Goal: Task Accomplishment & Management: Manage account settings

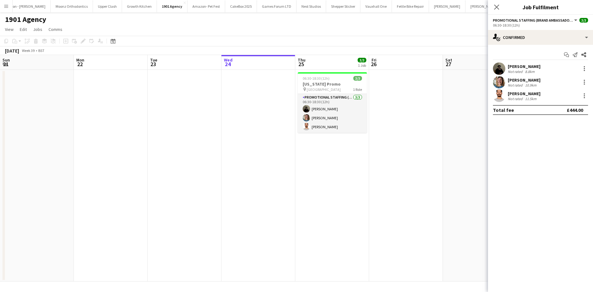
scroll to position [0, 148]
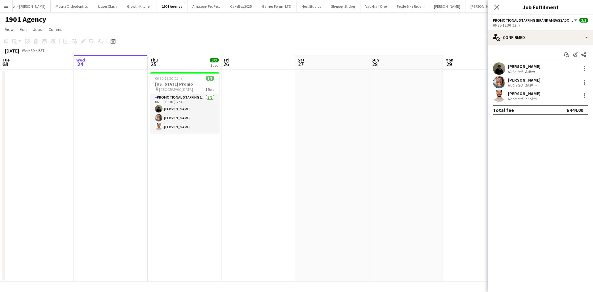
drag, startPoint x: 10, startPoint y: 9, endPoint x: 22, endPoint y: 23, distance: 18.6
click at [10, 9] on button "Menu" at bounding box center [6, 6] width 12 height 12
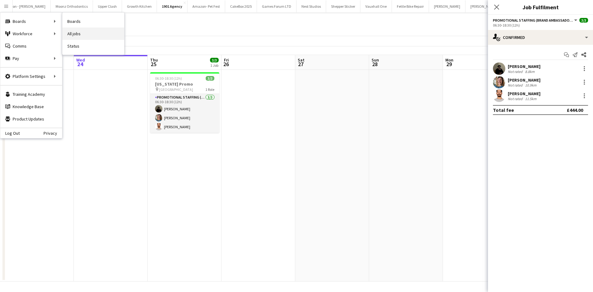
click at [81, 34] on link "All jobs" at bounding box center [93, 33] width 62 height 12
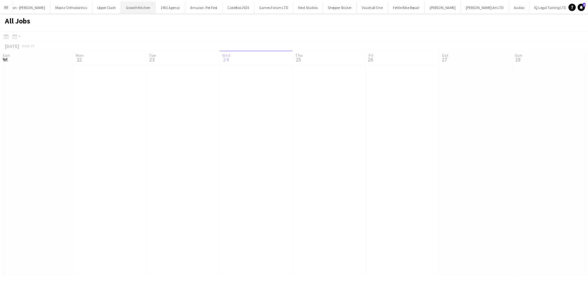
scroll to position [0, 148]
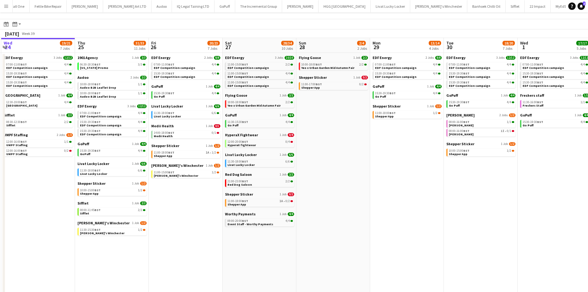
scroll to position [12, 0]
click at [167, 126] on span "Medii Health" at bounding box center [162, 125] width 23 height 5
click at [8, 2] on button "Menu" at bounding box center [6, 6] width 12 height 12
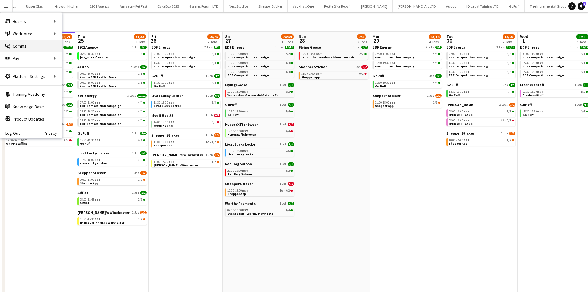
scroll to position [24, 0]
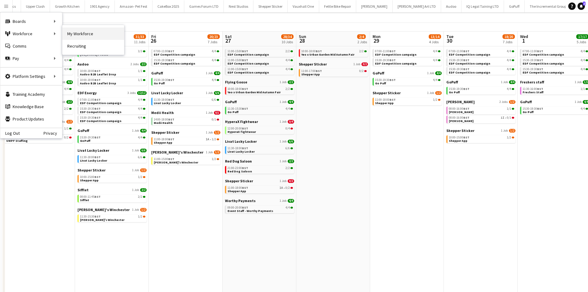
click at [68, 34] on link "My Workforce" at bounding box center [93, 33] width 62 height 12
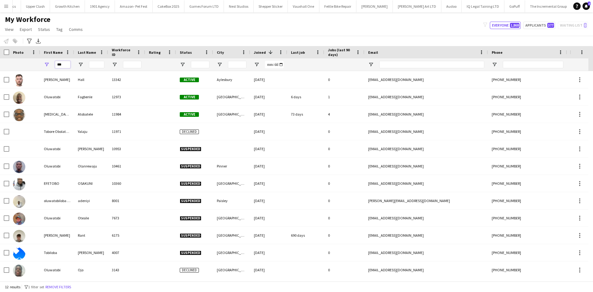
drag, startPoint x: 61, startPoint y: 65, endPoint x: 31, endPoint y: 67, distance: 30.9
click at [31, 67] on div "***" at bounding box center [335, 64] width 670 height 12
click at [95, 65] on input "Last Name Filter Input" at bounding box center [96, 64] width 15 height 7
click at [237, 65] on input "City Filter Input" at bounding box center [237, 64] width 19 height 7
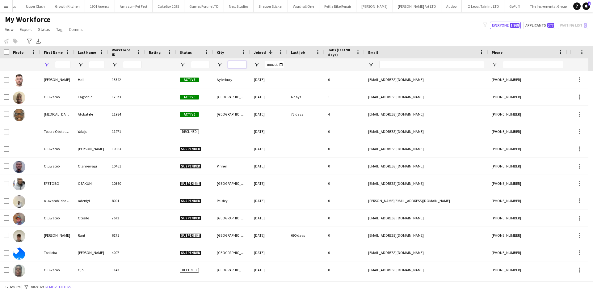
click at [237, 65] on input "City Filter Input" at bounding box center [237, 64] width 19 height 7
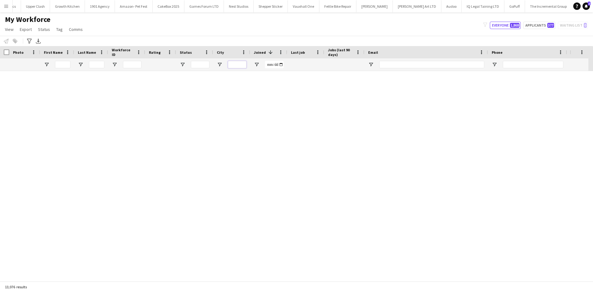
click at [237, 65] on input "City Filter Input" at bounding box center [237, 64] width 19 height 7
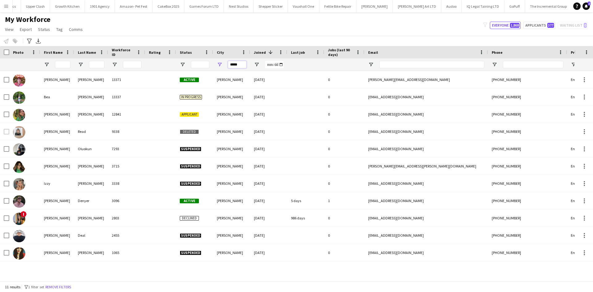
drag, startPoint x: 242, startPoint y: 63, endPoint x: 218, endPoint y: 64, distance: 23.2
click at [218, 64] on div "*****" at bounding box center [231, 64] width 37 height 12
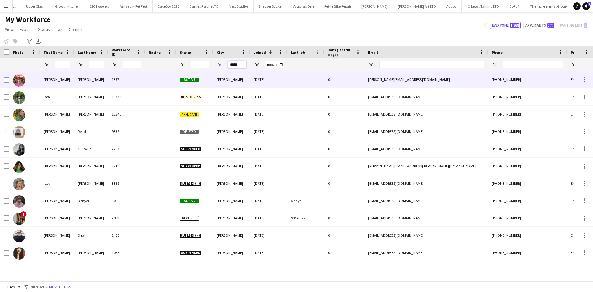
type input "*****"
click at [227, 81] on div "[PERSON_NAME]" at bounding box center [231, 79] width 37 height 17
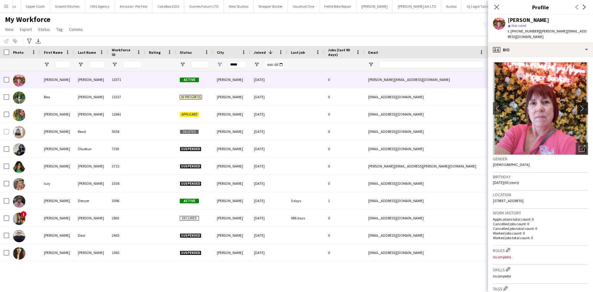
click at [579, 105] on app-icon "chevron-right" at bounding box center [584, 108] width 10 height 6
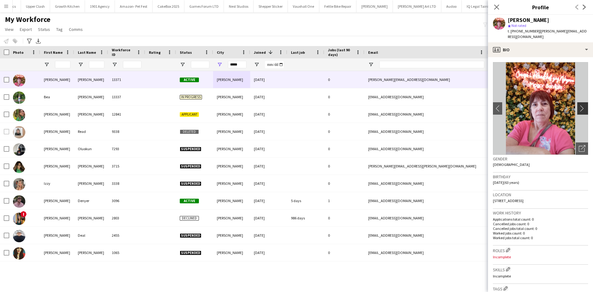
click at [579, 105] on app-icon "chevron-right" at bounding box center [584, 108] width 10 height 6
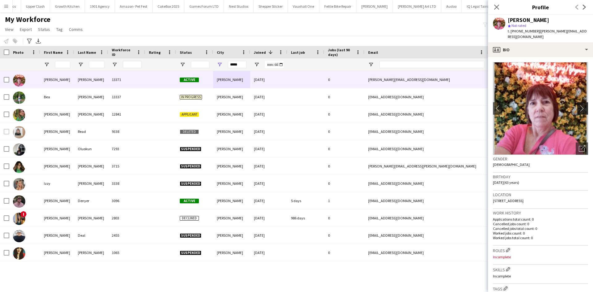
click at [579, 105] on app-icon "chevron-right" at bounding box center [584, 108] width 10 height 6
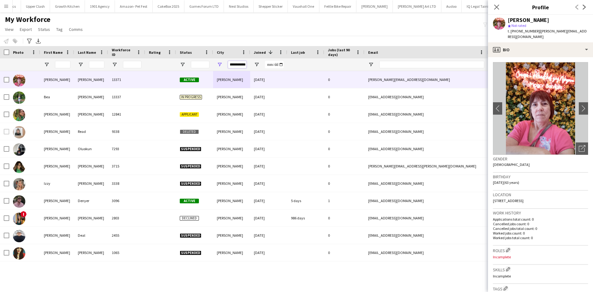
scroll to position [0, 6]
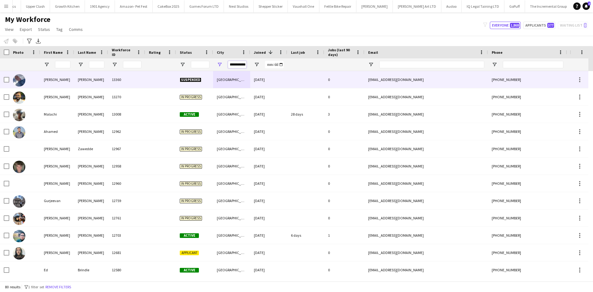
type input "**********"
click at [256, 82] on div "18-09-2025" at bounding box center [268, 79] width 37 height 17
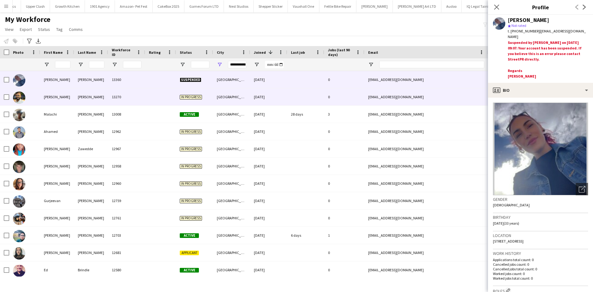
click at [281, 99] on div "09-09-2025" at bounding box center [268, 96] width 37 height 17
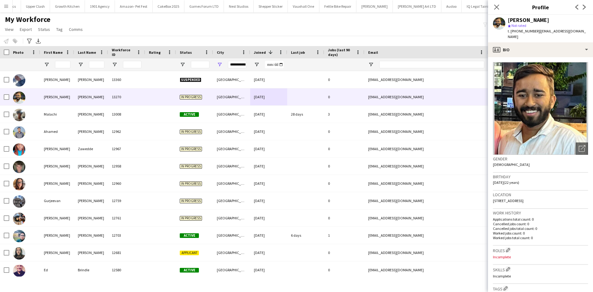
drag, startPoint x: 564, startPoint y: 196, endPoint x: 544, endPoint y: 197, distance: 20.1
click at [544, 197] on div "Location 5 Defender Road, Southampton, SO19 7GJ" at bounding box center [540, 200] width 95 height 18
copy span "SO19 7GJ"
drag, startPoint x: 534, startPoint y: 31, endPoint x: 517, endPoint y: 32, distance: 17.0
click at [517, 32] on span "t. +447909864071" at bounding box center [524, 31] width 32 height 5
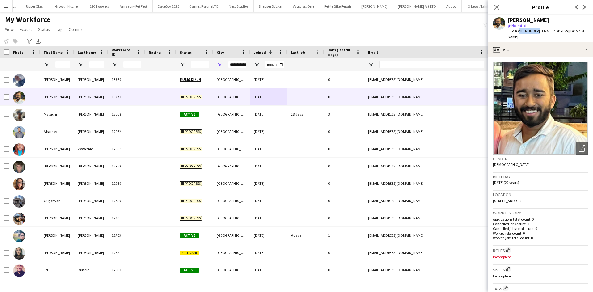
copy span "7909864071"
drag, startPoint x: 231, startPoint y: 64, endPoint x: 296, endPoint y: 70, distance: 65.5
click at [296, 70] on div at bounding box center [335, 64] width 670 height 12
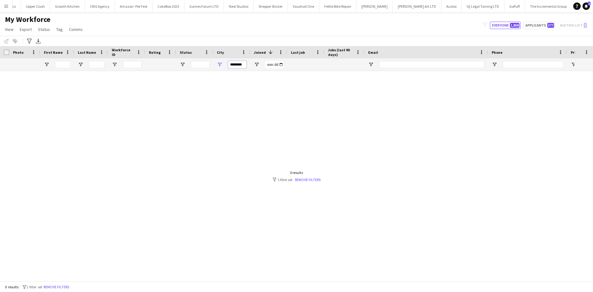
drag, startPoint x: 234, startPoint y: 66, endPoint x: 203, endPoint y: 70, distance: 31.8
click at [203, 70] on div at bounding box center [335, 64] width 670 height 12
type input "*"
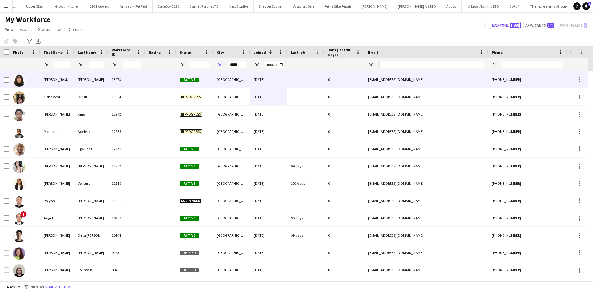
click at [239, 77] on div "Portsmouth" at bounding box center [231, 79] width 37 height 17
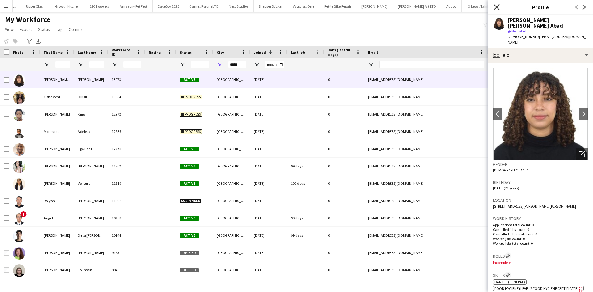
click at [495, 6] on icon "Close pop-in" at bounding box center [497, 7] width 6 height 6
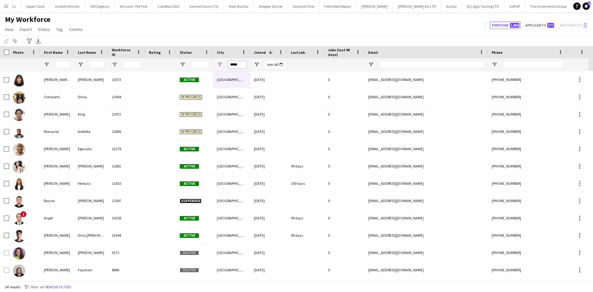
click at [237, 65] on input "*****" at bounding box center [237, 64] width 19 height 7
drag, startPoint x: 241, startPoint y: 63, endPoint x: 189, endPoint y: 63, distance: 52.5
click at [189, 63] on div at bounding box center [335, 64] width 670 height 12
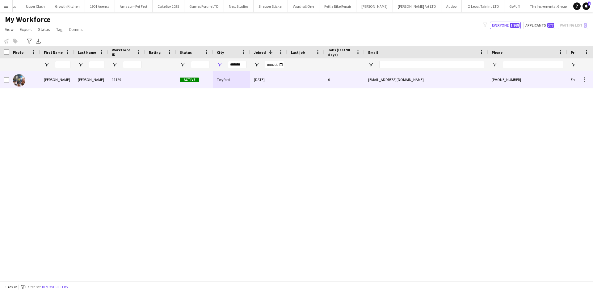
click at [222, 75] on div "Twyford" at bounding box center [231, 79] width 37 height 17
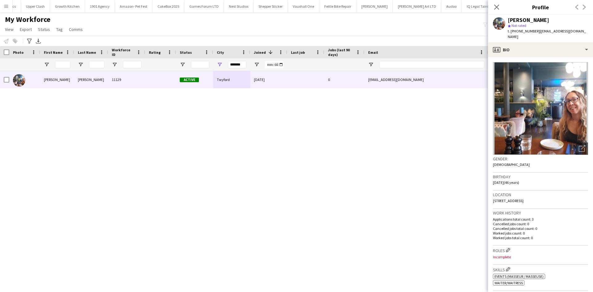
drag, startPoint x: 584, startPoint y: 194, endPoint x: 568, endPoint y: 197, distance: 16.1
click at [568, 197] on app-crew-profile-bio "Open photos pop-in Gender Female Birthday 06-06-1979 (46 years) Location Flat 1…" at bounding box center [540, 174] width 105 height 235
copy span "RG10 9NZ"
drag, startPoint x: 241, startPoint y: 65, endPoint x: 188, endPoint y: 70, distance: 53.7
click at [188, 70] on div at bounding box center [335, 64] width 670 height 12
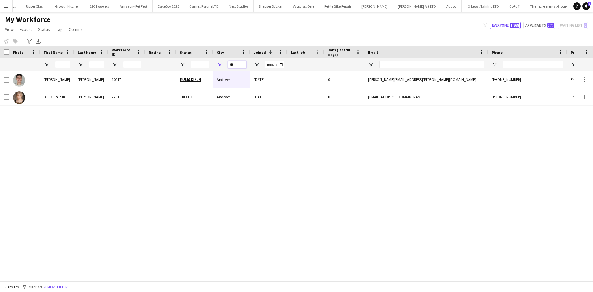
type input "*"
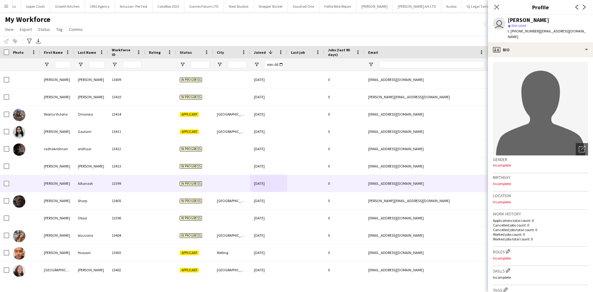
click at [311, 26] on div "My Workforce View Views Default view New view Update view Delete view Edit name…" at bounding box center [296, 25] width 593 height 21
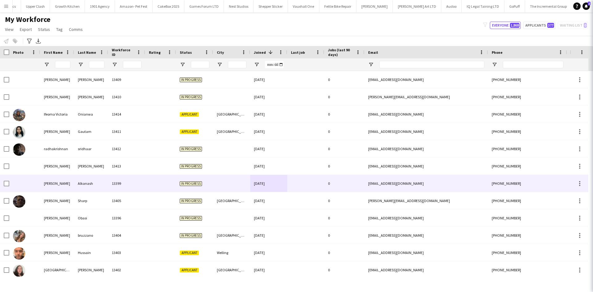
click at [588, 6] on icon "Close pop-in" at bounding box center [601, 7] width 5 height 5
click at [588, 7] on icon at bounding box center [601, 7] width 5 height 5
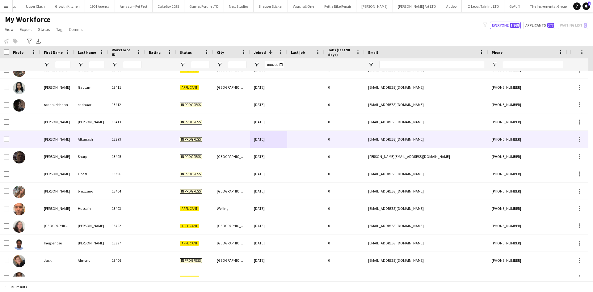
scroll to position [44, 0]
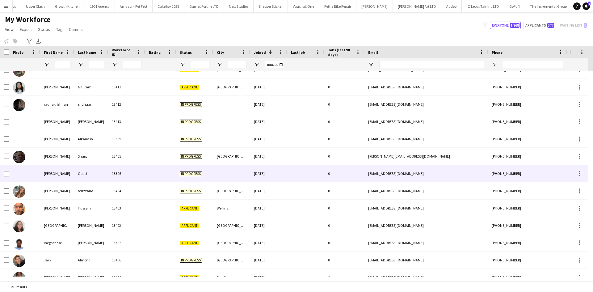
click at [221, 167] on div at bounding box center [231, 173] width 37 height 17
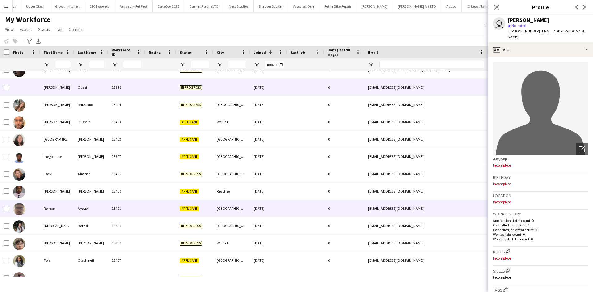
scroll to position [131, 0]
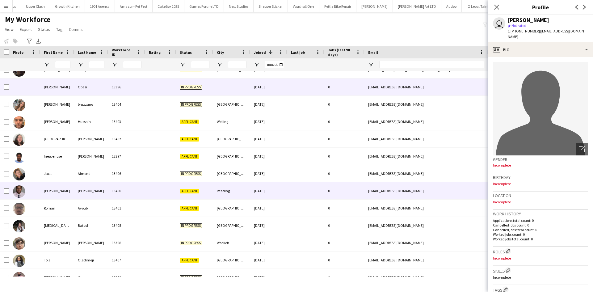
click at [202, 188] on div "Applicant" at bounding box center [194, 190] width 37 height 17
click at [214, 188] on div "Reading" at bounding box center [231, 190] width 37 height 17
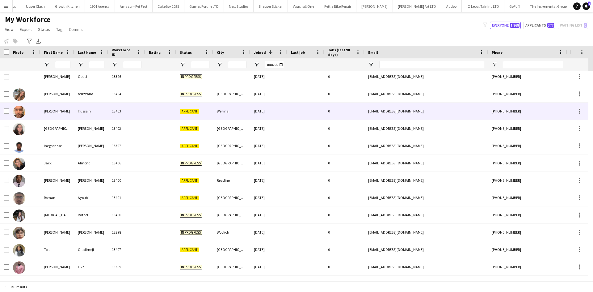
scroll to position [0, 0]
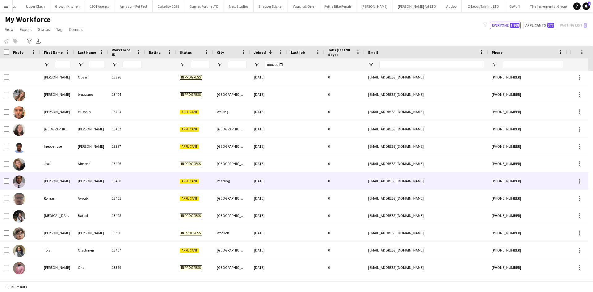
click at [226, 176] on div "Reading" at bounding box center [231, 180] width 37 height 17
click at [219, 181] on div "Reading" at bounding box center [231, 180] width 37 height 17
click at [127, 181] on div "13400" at bounding box center [126, 180] width 37 height 17
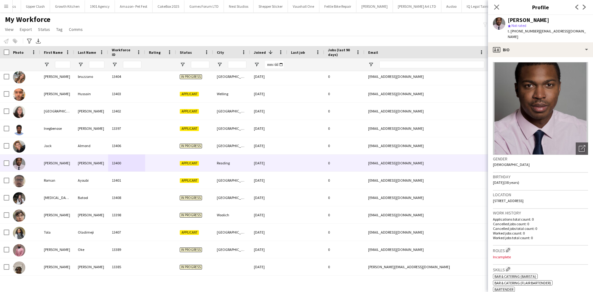
drag, startPoint x: 546, startPoint y: 196, endPoint x: 529, endPoint y: 199, distance: 17.3
click at [529, 199] on div "Location 36a Mill Road, Reading, RG4 8DP" at bounding box center [540, 200] width 95 height 18
copy span "RG4 8DP"
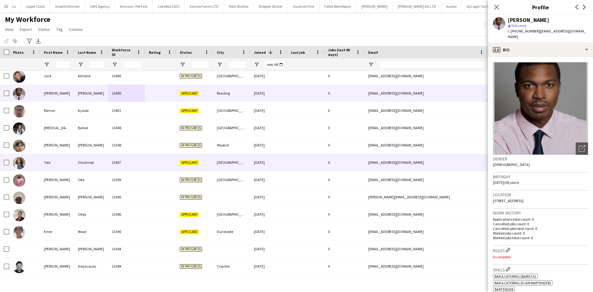
scroll to position [229, 0]
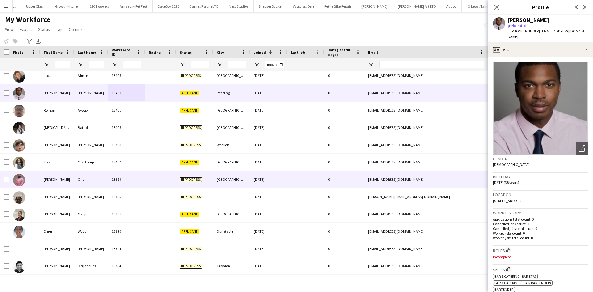
click at [230, 187] on div "[GEOGRAPHIC_DATA]" at bounding box center [231, 179] width 37 height 17
click at [227, 195] on div at bounding box center [231, 196] width 37 height 17
click at [221, 188] on div at bounding box center [231, 196] width 37 height 17
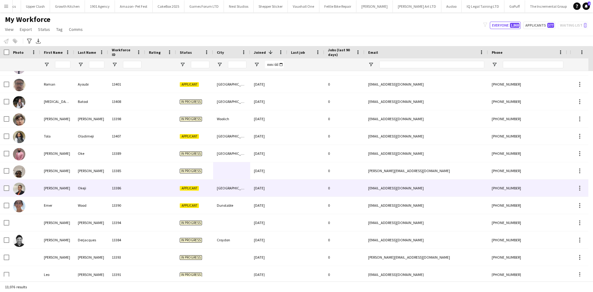
scroll to position [276, 0]
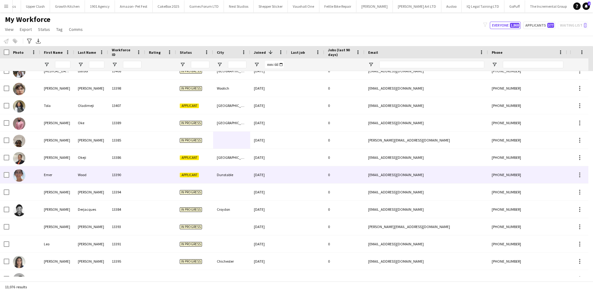
click at [230, 174] on div "Dunstable" at bounding box center [231, 174] width 37 height 17
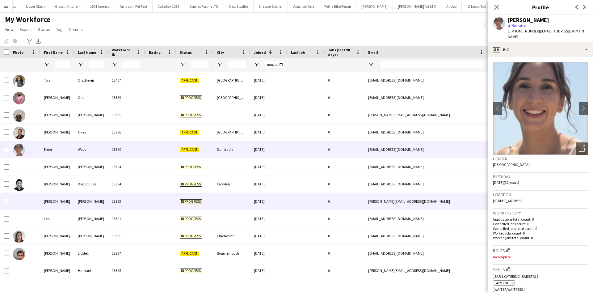
scroll to position [322, 0]
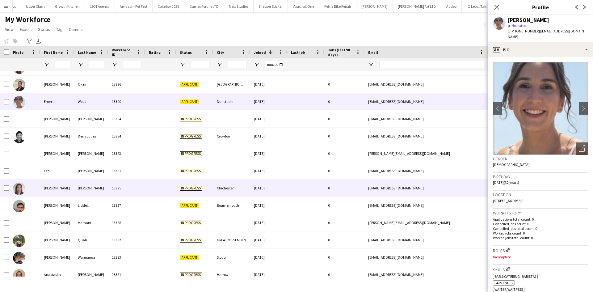
click at [245, 188] on div "Chichester" at bounding box center [231, 187] width 37 height 17
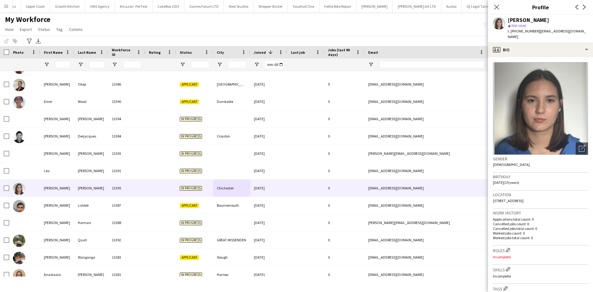
drag, startPoint x: 555, startPoint y: 194, endPoint x: 537, endPoint y: 199, distance: 19.3
click at [537, 199] on div "Location 28 Church Road, Chichester, PO19 7HL" at bounding box center [540, 200] width 95 height 18
copy span "PO19 7HL"
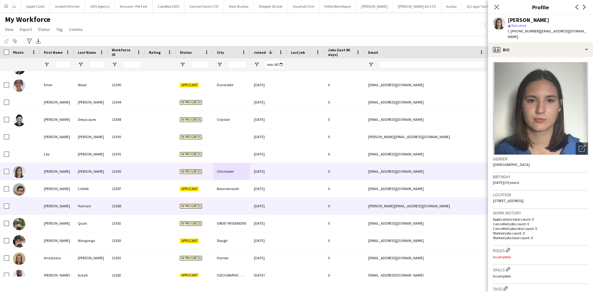
scroll to position [376, 0]
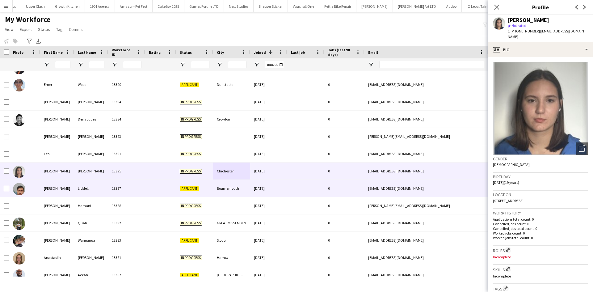
click at [245, 195] on div "Bournemouth" at bounding box center [231, 188] width 37 height 17
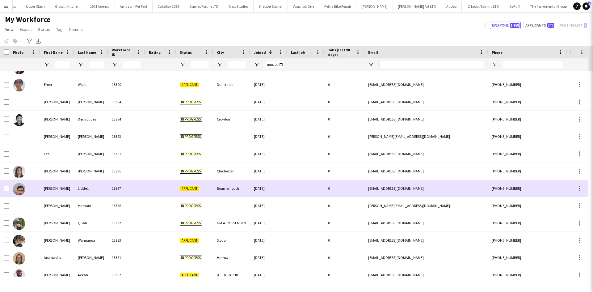
click at [245, 195] on div "Bournemouth" at bounding box center [231, 188] width 37 height 17
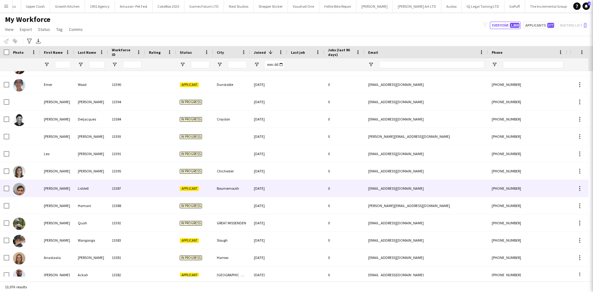
click at [257, 197] on div "[DATE]" at bounding box center [268, 188] width 37 height 17
click at [219, 188] on div "Bournemouth" at bounding box center [231, 188] width 37 height 17
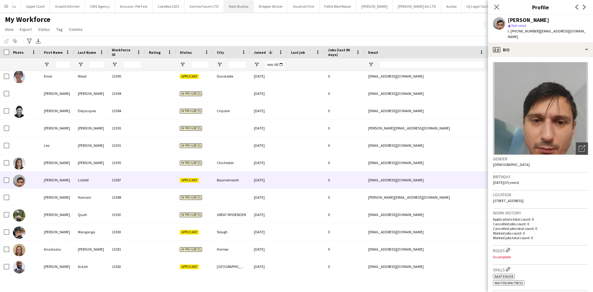
scroll to position [384, 0]
drag, startPoint x: 517, startPoint y: 31, endPoint x: 534, endPoint y: 30, distance: 17.9
click at [534, 30] on span "t. +447494012457" at bounding box center [524, 31] width 32 height 5
copy span "7494012457"
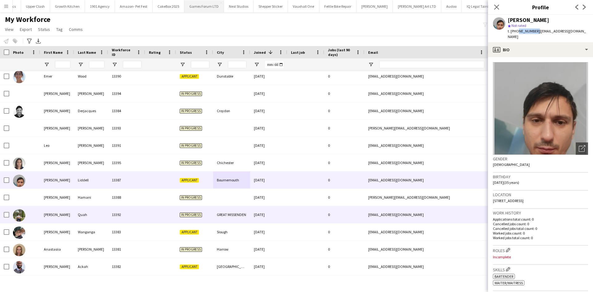
drag, startPoint x: 239, startPoint y: 217, endPoint x: 156, endPoint y: 2, distance: 230.4
click at [239, 217] on div "GREAT MISSENDEN" at bounding box center [231, 214] width 37 height 17
click at [244, 213] on div "GREAT MISSENDEN" at bounding box center [231, 214] width 37 height 17
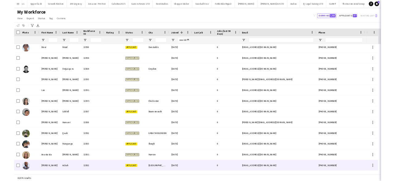
scroll to position [420, 0]
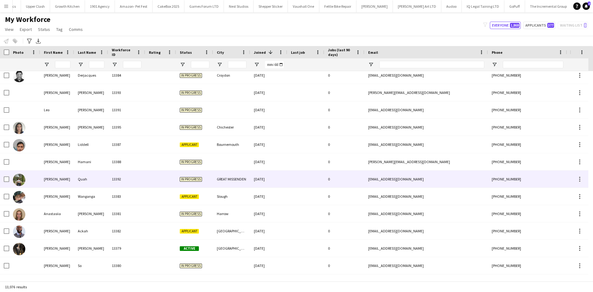
click at [229, 177] on div "GREAT MISSENDEN" at bounding box center [231, 179] width 37 height 17
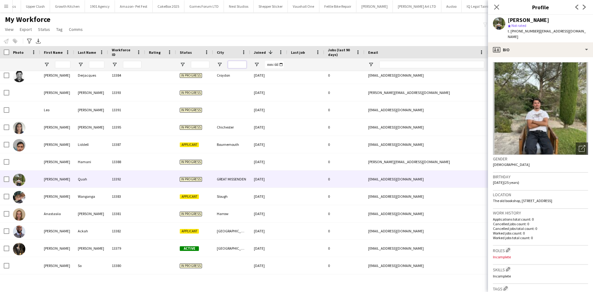
click at [237, 64] on input "City Filter Input" at bounding box center [237, 64] width 19 height 7
type input "*"
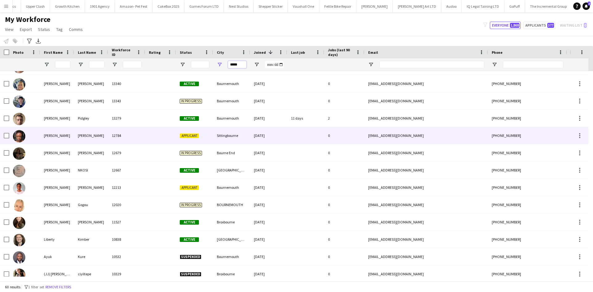
scroll to position [0, 0]
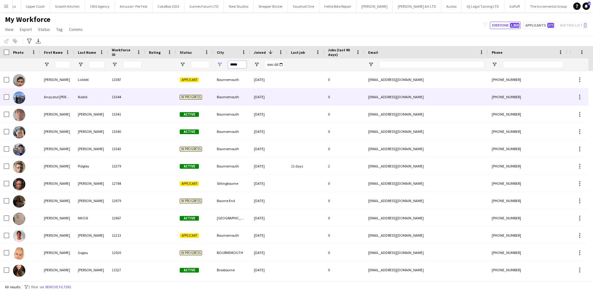
type input "*****"
click at [240, 96] on div "Bournemouth" at bounding box center [231, 96] width 37 height 17
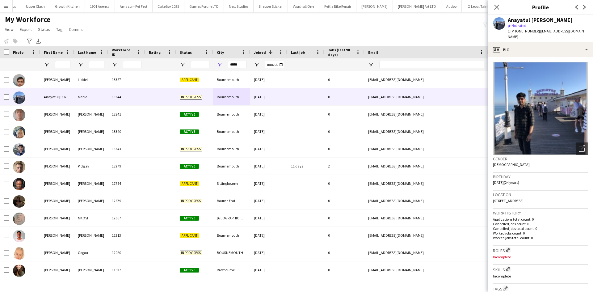
drag, startPoint x: 574, startPoint y: 200, endPoint x: 565, endPoint y: 202, distance: 8.4
click at [565, 202] on div "Location 865-867 Christchurch Road, Bournemouth, BH7 6AT" at bounding box center [540, 200] width 95 height 18
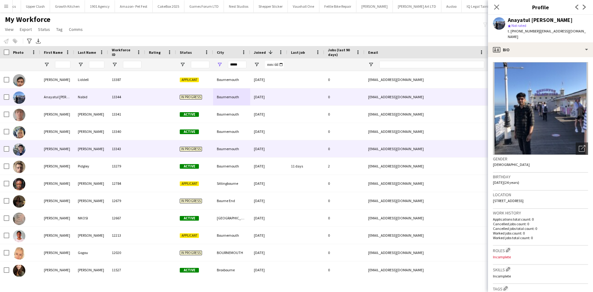
scroll to position [5, 0]
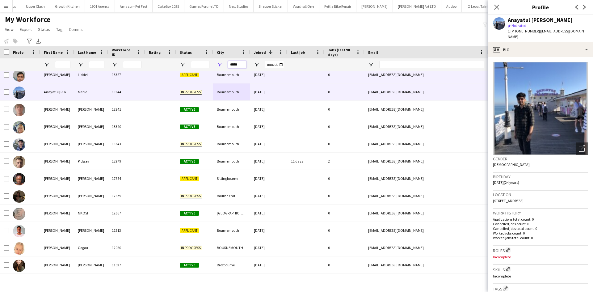
drag, startPoint x: 246, startPoint y: 64, endPoint x: 198, endPoint y: 73, distance: 48.7
click at [198, 73] on div "Workforce Details Photo First Name" at bounding box center [296, 163] width 593 height 235
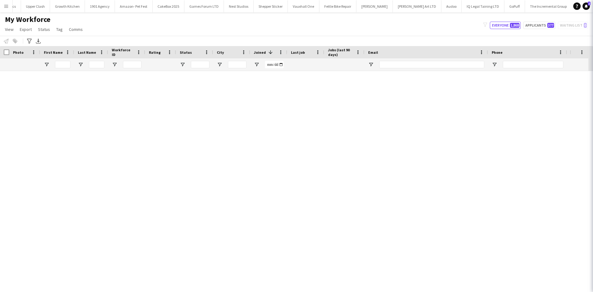
click at [588, 6] on icon at bounding box center [601, 7] width 5 height 5
click at [588, 9] on icon at bounding box center [601, 7] width 5 height 5
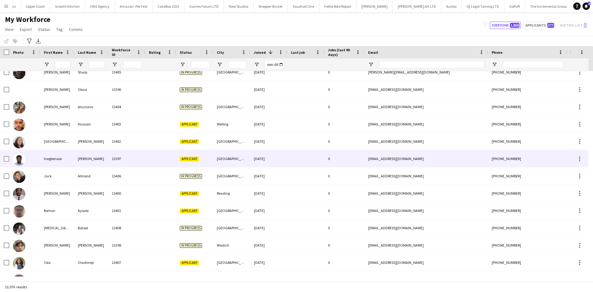
scroll to position [136, 0]
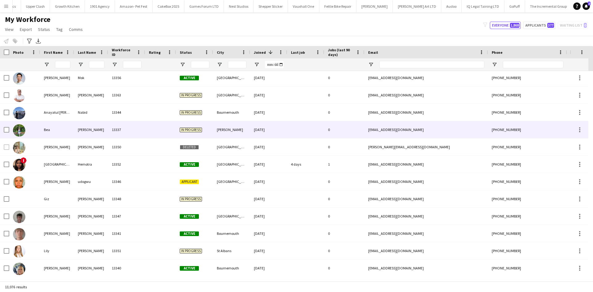
click at [222, 137] on div "[PERSON_NAME]" at bounding box center [231, 129] width 37 height 17
click at [230, 233] on div "Bournemouth" at bounding box center [231, 233] width 37 height 17
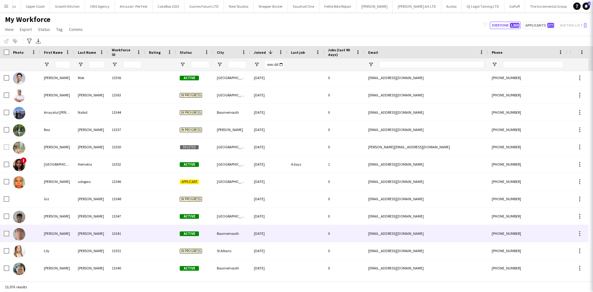
click at [223, 225] on div "Bournemouth" at bounding box center [231, 233] width 37 height 17
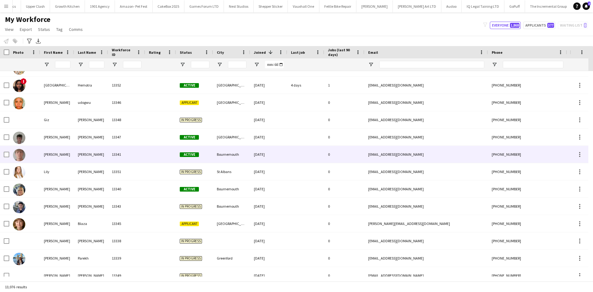
click at [223, 153] on div "Bournemouth" at bounding box center [231, 154] width 37 height 17
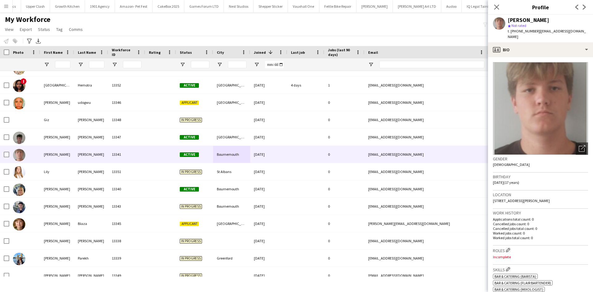
drag, startPoint x: 566, startPoint y: 194, endPoint x: 551, endPoint y: 198, distance: 15.2
click at [551, 198] on div "Location 2 Herbert Road, Flat 2, Bournemouth, BH4 8HD" at bounding box center [540, 200] width 95 height 18
copy span "BH4 8HD"
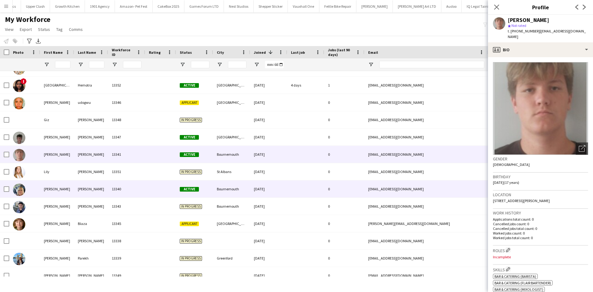
click at [230, 188] on div "Bournemouth" at bounding box center [231, 188] width 37 height 17
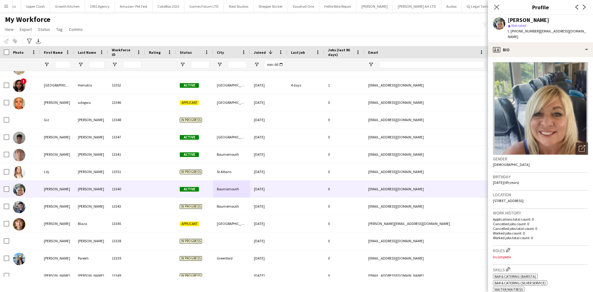
drag, startPoint x: 578, startPoint y: 193, endPoint x: 564, endPoint y: 198, distance: 15.4
click at [564, 198] on div "Location 110 Viscount Walk, Bearwood, Bournemouth, BH11 9TJ" at bounding box center [540, 200] width 95 height 18
copy span "BH11 9TJ"
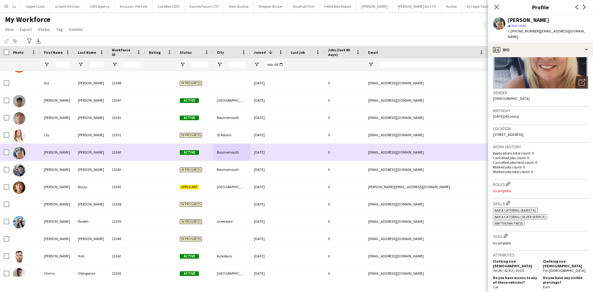
scroll to position [1156, 0]
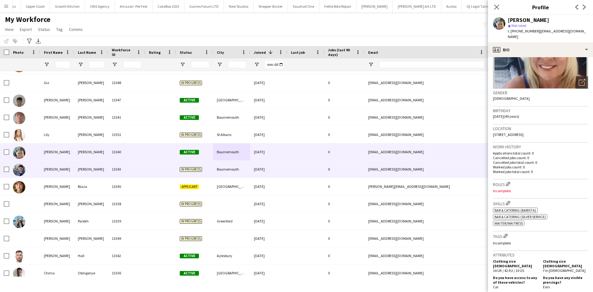
drag, startPoint x: 240, startPoint y: 172, endPoint x: 225, endPoint y: 169, distance: 15.1
click at [240, 172] on div "Bournemouth" at bounding box center [231, 169] width 37 height 17
click at [225, 169] on div "Bournemouth" at bounding box center [231, 169] width 37 height 17
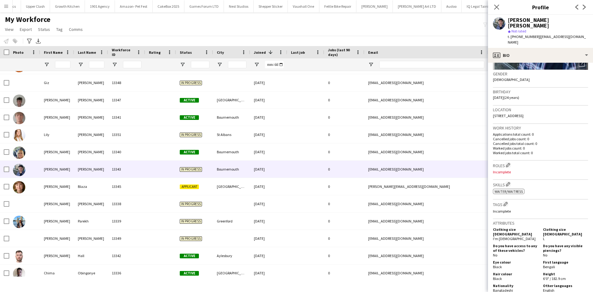
scroll to position [0, 0]
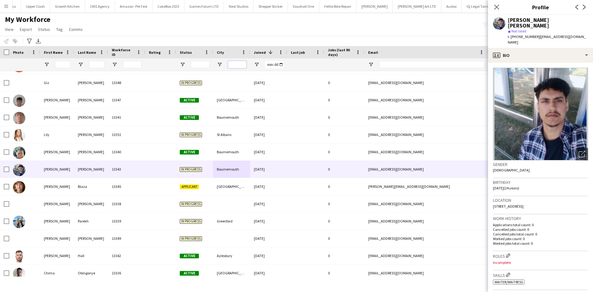
click at [235, 64] on input "City Filter Input" at bounding box center [237, 64] width 19 height 7
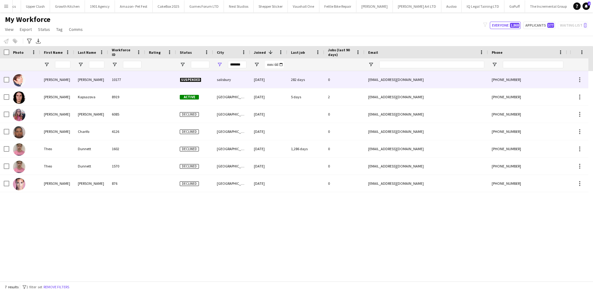
click at [235, 78] on div "salisbury" at bounding box center [231, 79] width 37 height 17
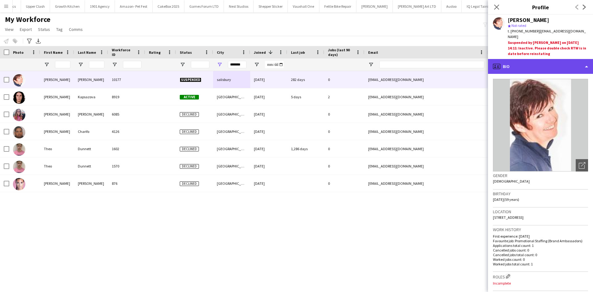
click at [559, 61] on div "profile Bio" at bounding box center [540, 66] width 105 height 15
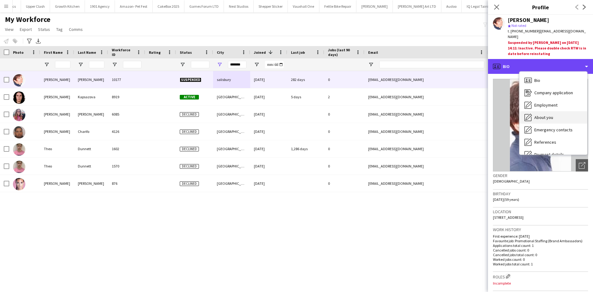
scroll to position [83, 0]
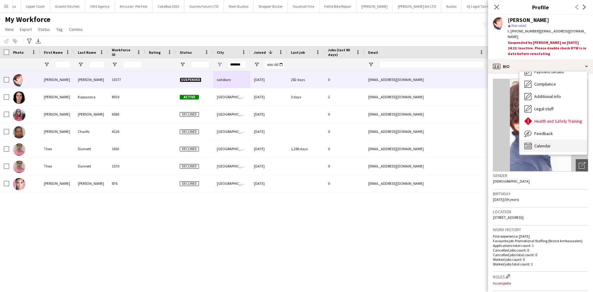
click at [542, 143] on span "Calendar" at bounding box center [542, 146] width 16 height 6
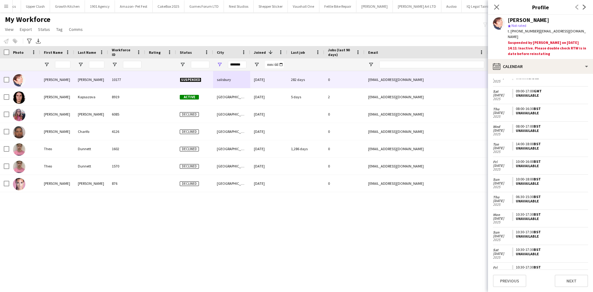
scroll to position [0, 0]
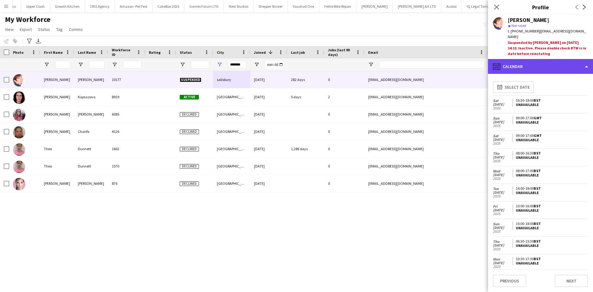
click at [511, 63] on div "calendar-full Calendar" at bounding box center [540, 66] width 105 height 15
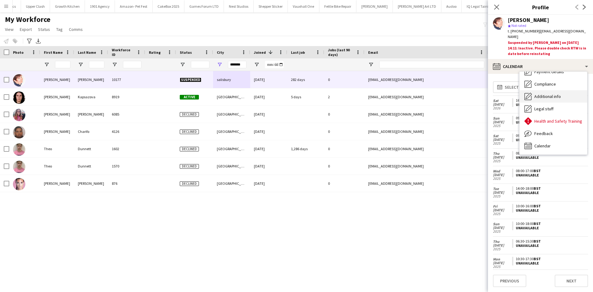
click at [533, 90] on div "Additional info Additional info" at bounding box center [554, 96] width 68 height 12
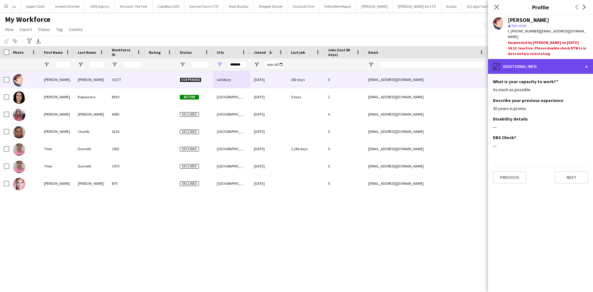
click at [529, 59] on div "pencil4 Additional info" at bounding box center [540, 66] width 105 height 15
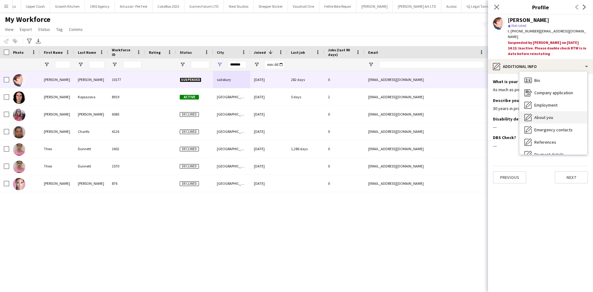
click at [548, 115] on span "About you" at bounding box center [543, 118] width 19 height 6
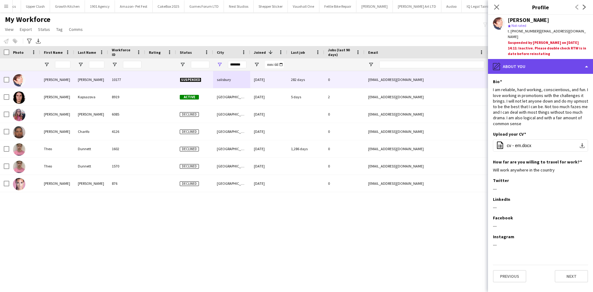
click at [554, 59] on div "pencil4 About you" at bounding box center [540, 66] width 105 height 15
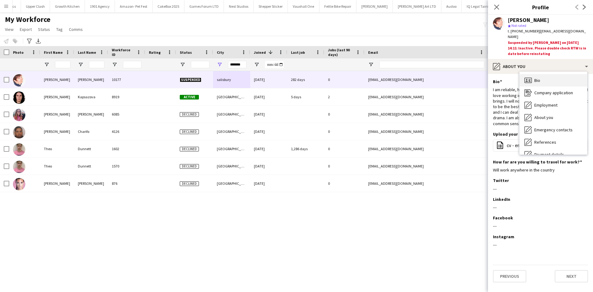
click at [545, 74] on div "Bio Bio" at bounding box center [554, 80] width 68 height 12
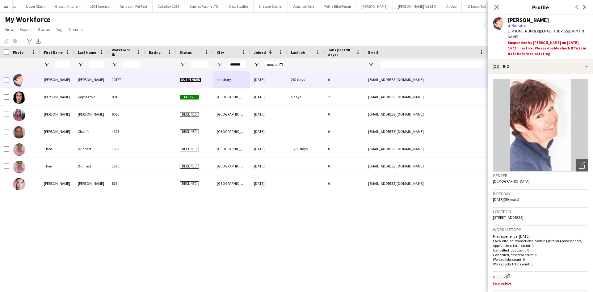
drag, startPoint x: 551, startPoint y: 209, endPoint x: 542, endPoint y: 211, distance: 9.3
click at [542, 211] on div "Location 104 St. Marks Road, salisbury, sp1 3az" at bounding box center [540, 217] width 95 height 18
click at [558, 213] on div "Location 104 St. Marks Road, salisbury, sp1 3az" at bounding box center [540, 217] width 95 height 18
drag, startPoint x: 552, startPoint y: 212, endPoint x: 540, endPoint y: 213, distance: 12.4
click at [540, 213] on div "Location 104 St. Marks Road, salisbury, sp1 3az" at bounding box center [540, 217] width 95 height 18
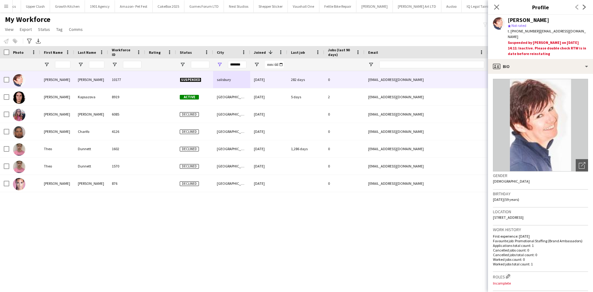
copy span "sp1 3az"
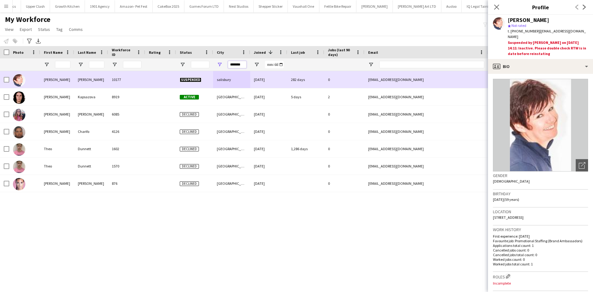
drag, startPoint x: 242, startPoint y: 66, endPoint x: 193, endPoint y: 71, distance: 49.1
click at [193, 71] on div "Workforce Details Photo First Name" at bounding box center [296, 163] width 593 height 235
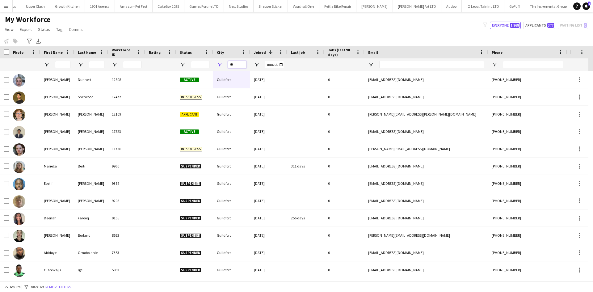
type input "*"
click at [96, 65] on input "Last Name Filter Input" at bounding box center [96, 64] width 15 height 7
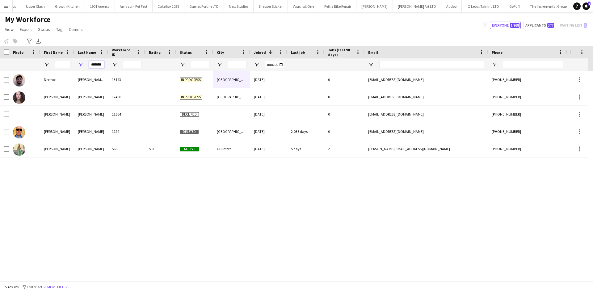
scroll to position [0, 1]
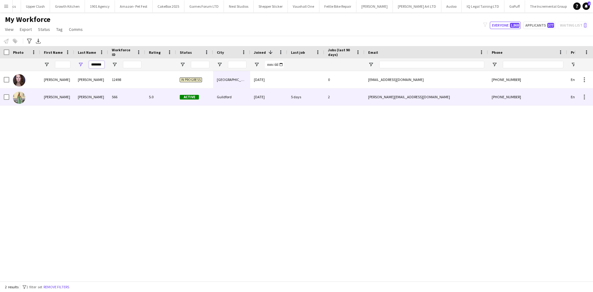
type input "*******"
click at [115, 99] on div "566" at bounding box center [126, 96] width 37 height 17
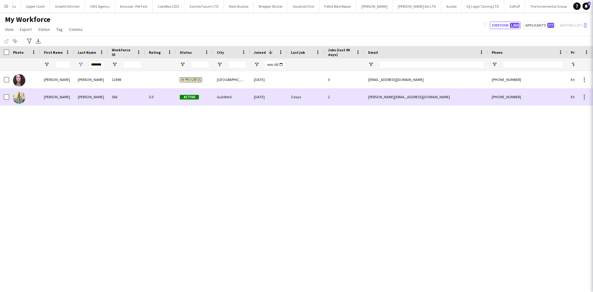
scroll to position [0, 0]
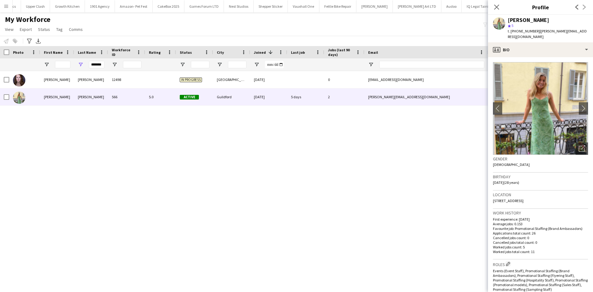
click at [458, 227] on div "Emma Hickman 12498 In progress London 18-07-2025 0 emmaclarehickman@hotmail.com…" at bounding box center [287, 173] width 575 height 205
drag, startPoint x: 92, startPoint y: 65, endPoint x: 214, endPoint y: 65, distance: 122.3
click at [214, 65] on div "*******" at bounding box center [335, 64] width 670 height 12
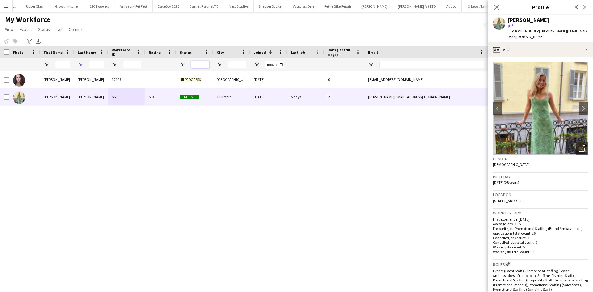
click at [196, 64] on input "Status Filter Input" at bounding box center [200, 64] width 19 height 7
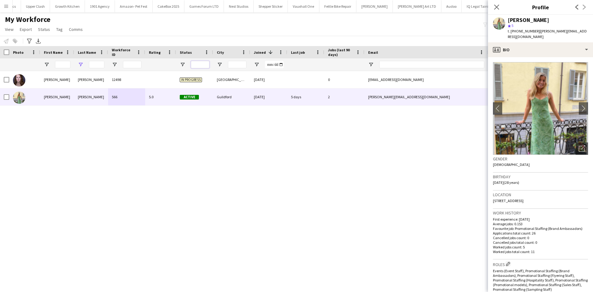
click at [196, 64] on input "Status Filter Input" at bounding box center [200, 64] width 19 height 7
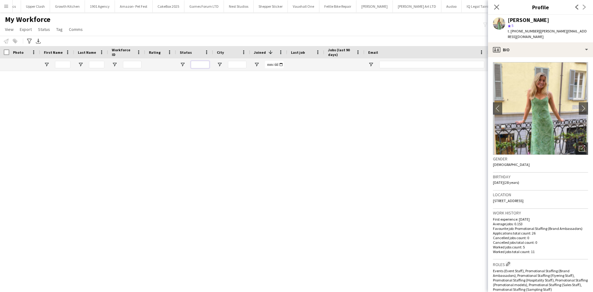
click at [196, 64] on input "Status Filter Input" at bounding box center [200, 64] width 19 height 7
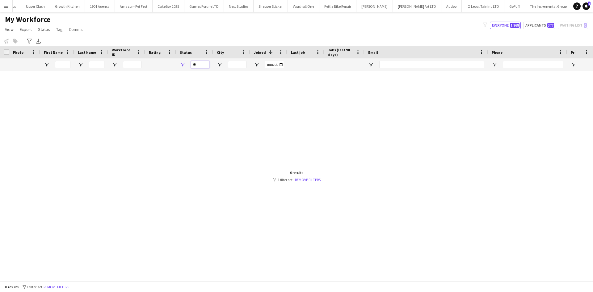
type input "*"
click at [235, 65] on input "City Filter Input" at bounding box center [237, 64] width 19 height 7
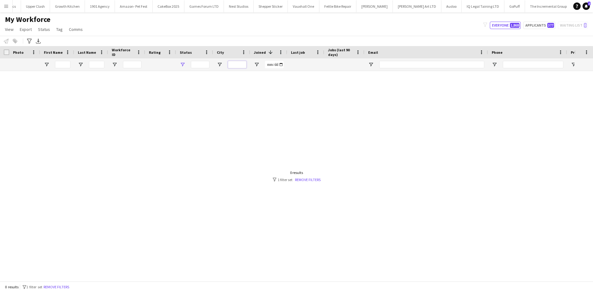
click at [235, 65] on input "City Filter Input" at bounding box center [237, 64] width 19 height 7
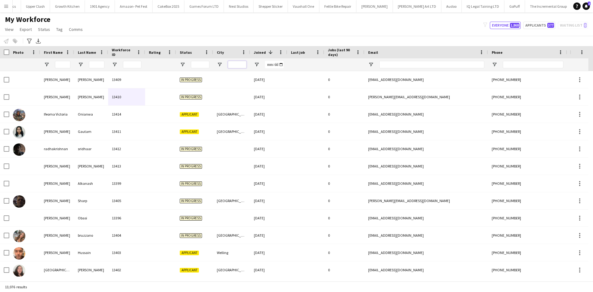
click at [235, 65] on input "City Filter Input" at bounding box center [237, 64] width 19 height 7
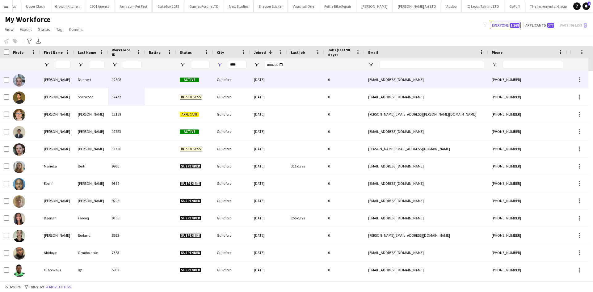
click at [226, 78] on div "Guildford" at bounding box center [231, 79] width 37 height 17
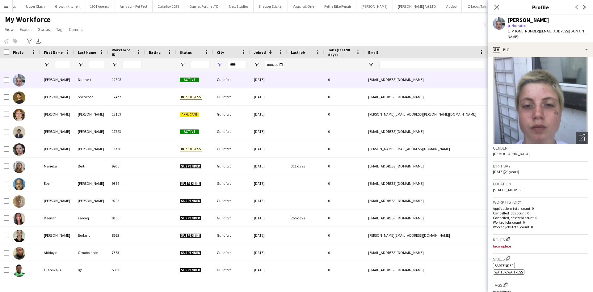
scroll to position [6, 0]
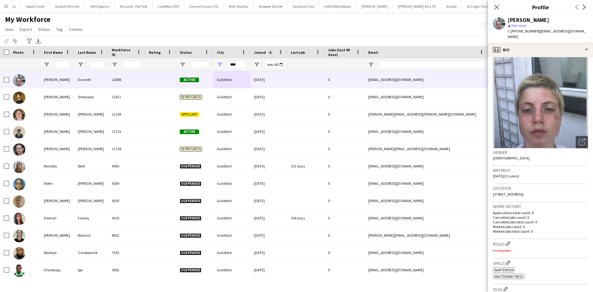
drag, startPoint x: 550, startPoint y: 188, endPoint x: 538, endPoint y: 192, distance: 13.2
click at [538, 192] on div "Location 7 Chertsey Street, Guildford, GU1 4HD" at bounding box center [540, 193] width 95 height 18
copy span "GU1 4HD"
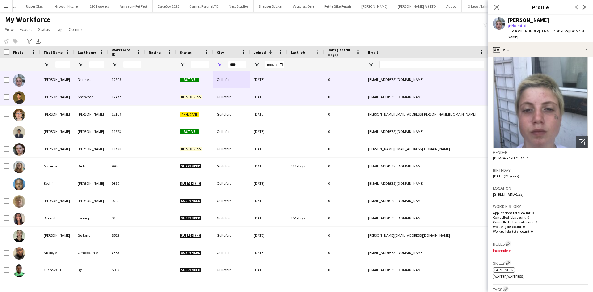
click at [241, 101] on div "Guildford" at bounding box center [231, 96] width 37 height 17
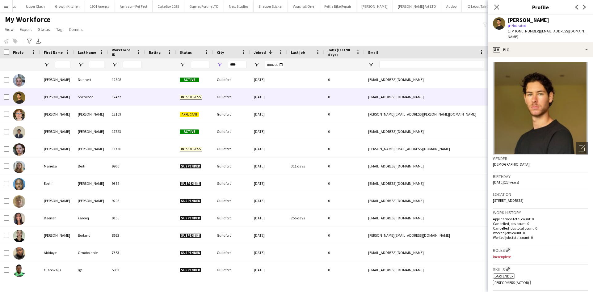
scroll to position [0, 0]
drag, startPoint x: 559, startPoint y: 195, endPoint x: 546, endPoint y: 198, distance: 13.7
click at [546, 198] on div "Location 4 Firs Avenue, Bramley, Guildford, GU5 0ED" at bounding box center [540, 200] width 95 height 18
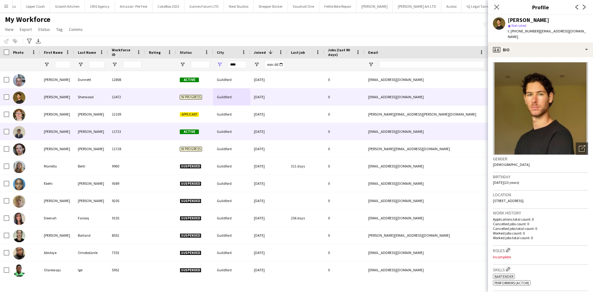
click at [242, 127] on div "Guildford" at bounding box center [231, 131] width 37 height 17
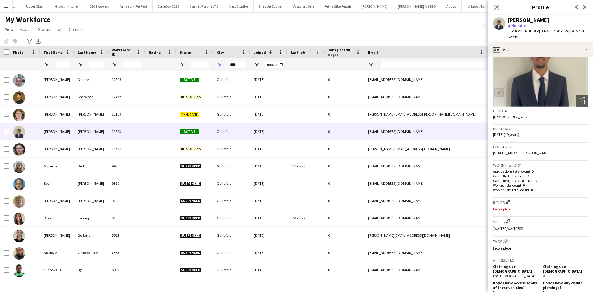
scroll to position [48, 0]
drag, startPoint x: 568, startPoint y: 147, endPoint x: 555, endPoint y: 150, distance: 13.9
click at [555, 150] on div "Location Pilgrim House, Barnett Lane, Guildford, GU5 0RZ" at bounding box center [540, 151] width 95 height 18
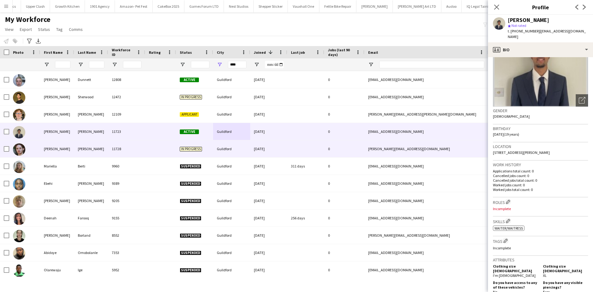
click at [241, 147] on div "Guildford" at bounding box center [231, 148] width 37 height 17
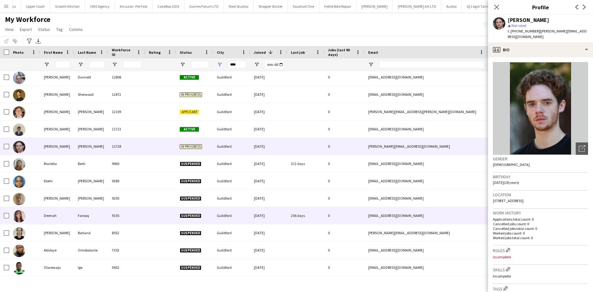
scroll to position [0, 0]
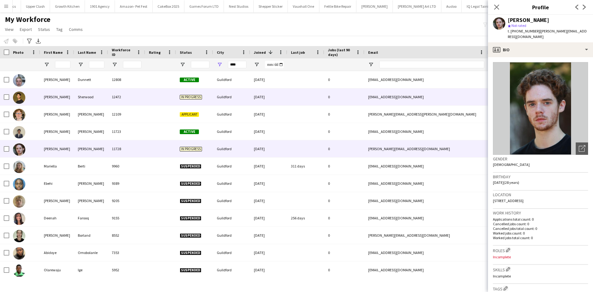
click at [210, 98] on div "In progress" at bounding box center [194, 96] width 37 height 17
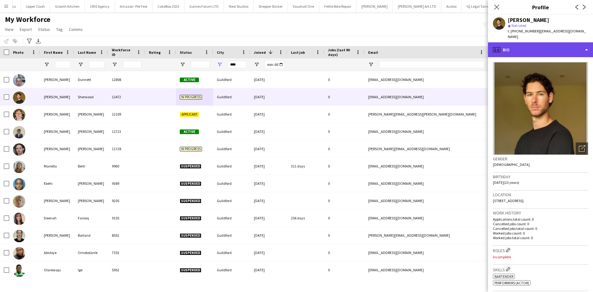
click at [520, 48] on div "profile Bio" at bounding box center [540, 49] width 105 height 15
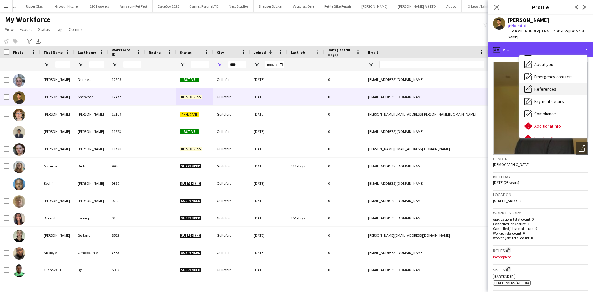
scroll to position [37, 0]
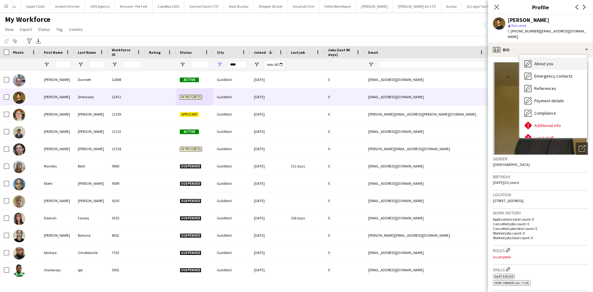
click at [547, 61] on span "About you" at bounding box center [543, 64] width 19 height 6
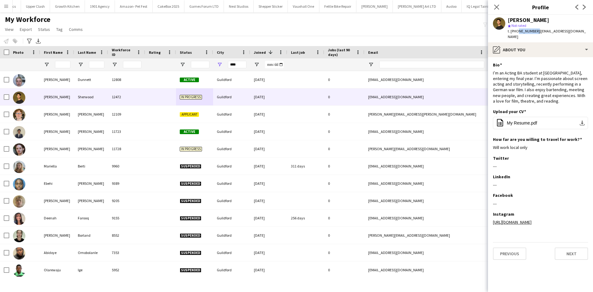
drag, startPoint x: 517, startPoint y: 31, endPoint x: 534, endPoint y: 31, distance: 17.0
click at [534, 31] on span "t. +447979574265" at bounding box center [524, 31] width 32 height 5
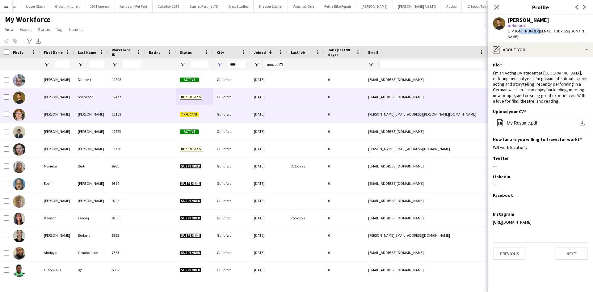
click at [207, 112] on div "Applicant" at bounding box center [194, 114] width 37 height 17
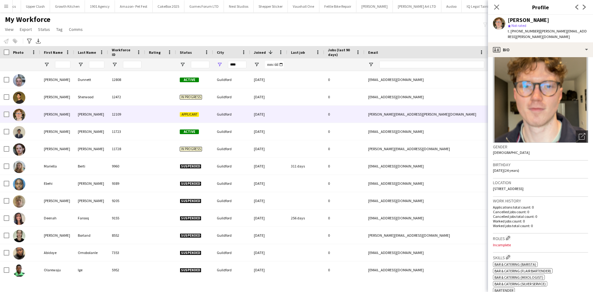
scroll to position [11, 0]
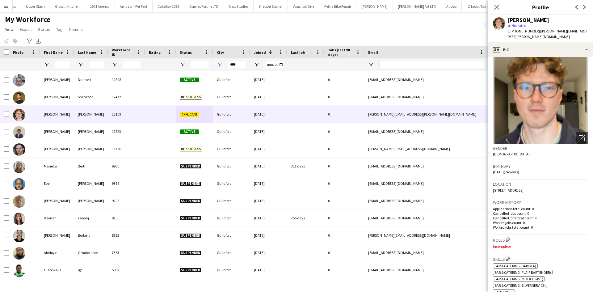
drag, startPoint x: 561, startPoint y: 183, endPoint x: 549, endPoint y: 186, distance: 12.9
click at [524, 188] on span "GU4 7XA, Highcotts Lane, Guildford, GU4 7XA" at bounding box center [508, 190] width 31 height 5
click at [236, 65] on input "****" at bounding box center [237, 64] width 19 height 7
drag, startPoint x: 227, startPoint y: 66, endPoint x: 203, endPoint y: 66, distance: 23.5
click at [203, 66] on div at bounding box center [335, 64] width 670 height 12
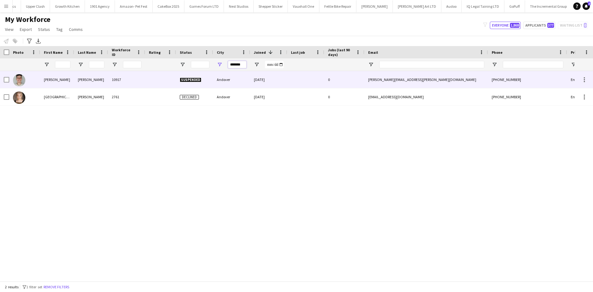
type input "*******"
click at [236, 77] on div "Andover" at bounding box center [231, 79] width 37 height 17
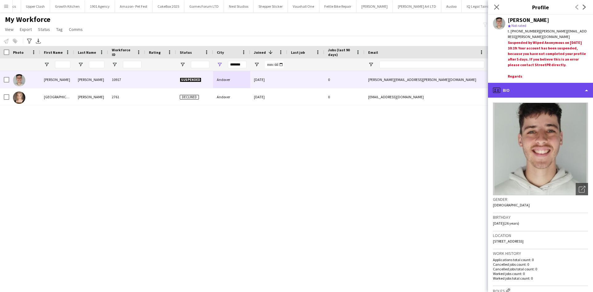
click at [530, 86] on div "profile Bio" at bounding box center [540, 90] width 105 height 15
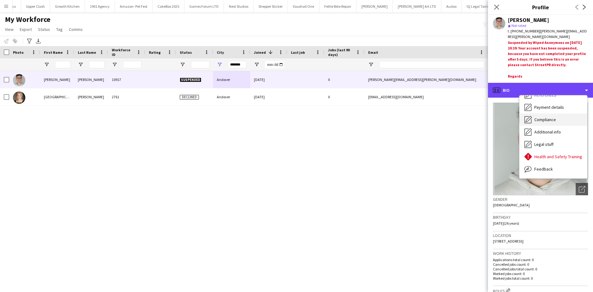
scroll to position [43, 0]
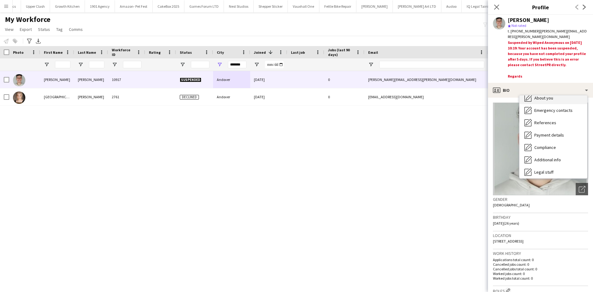
click at [546, 101] on span "About you" at bounding box center [543, 98] width 19 height 6
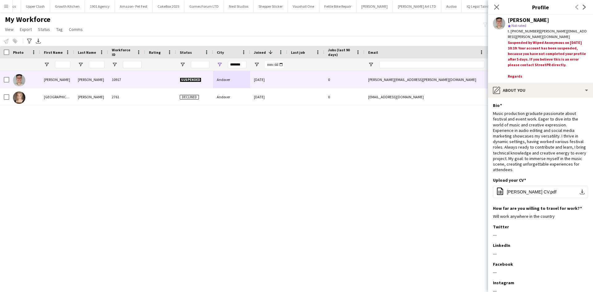
drag, startPoint x: 517, startPoint y: 31, endPoint x: 535, endPoint y: 32, distance: 18.5
click at [535, 32] on div "t. +447712236116 | peck.thomas@outlook.com" at bounding box center [548, 33] width 80 height 11
click at [492, 3] on app-icon "Close pop-in" at bounding box center [496, 7] width 9 height 9
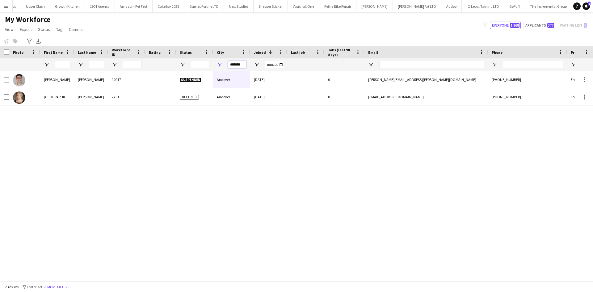
drag, startPoint x: 242, startPoint y: 65, endPoint x: 203, endPoint y: 63, distance: 39.9
click at [203, 63] on div at bounding box center [335, 64] width 670 height 12
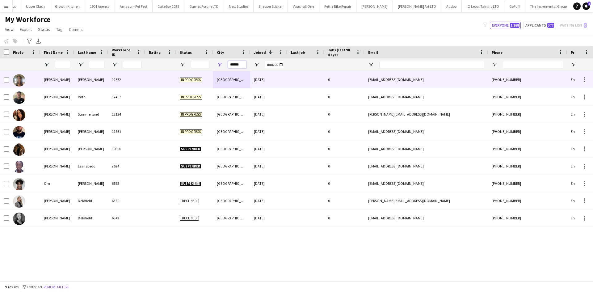
type input "******"
click at [218, 80] on div "Basingstoke" at bounding box center [231, 79] width 37 height 17
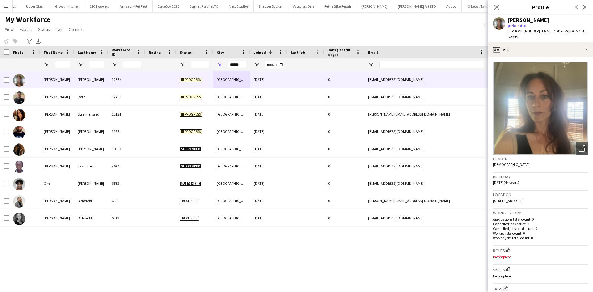
drag, startPoint x: 565, startPoint y: 192, endPoint x: 550, endPoint y: 197, distance: 15.5
click at [550, 197] on div "Location Rg21, 51 Southern road, Basingstoke, RG21 3DY" at bounding box center [540, 200] width 95 height 18
drag, startPoint x: 517, startPoint y: 31, endPoint x: 536, endPoint y: 31, distance: 18.9
click at [536, 31] on span "t. +4407984376413" at bounding box center [524, 31] width 32 height 5
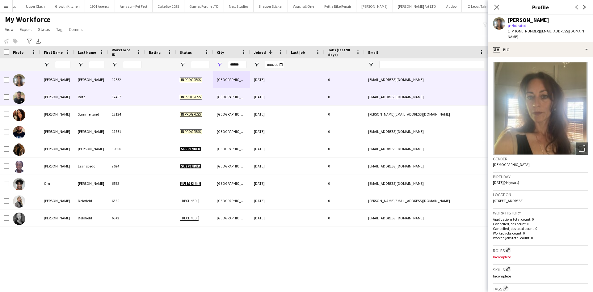
click at [250, 95] on div "Basingstoke" at bounding box center [231, 96] width 37 height 17
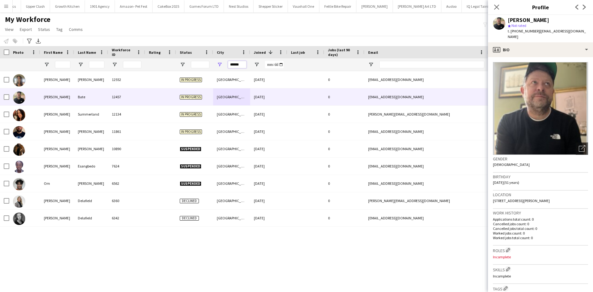
drag, startPoint x: 242, startPoint y: 65, endPoint x: 206, endPoint y: 66, distance: 36.2
click at [206, 66] on div at bounding box center [335, 64] width 670 height 12
click at [91, 64] on input "Last Name Filter Input" at bounding box center [96, 64] width 15 height 7
click at [94, 64] on input "Last Name Filter Input" at bounding box center [96, 64] width 15 height 7
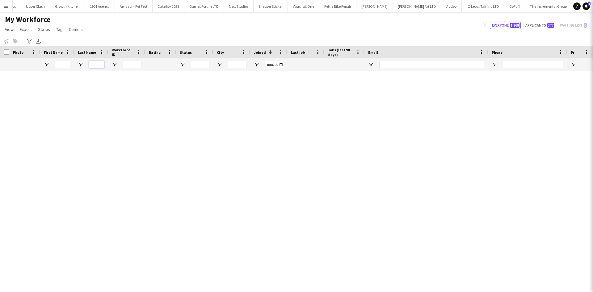
click at [94, 64] on input "Last Name Filter Input" at bounding box center [96, 64] width 15 height 7
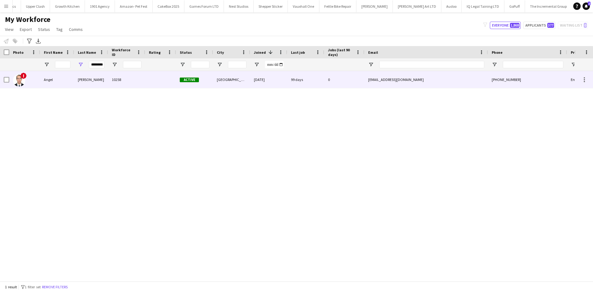
scroll to position [0, 0]
click at [114, 82] on div "10258" at bounding box center [126, 79] width 37 height 17
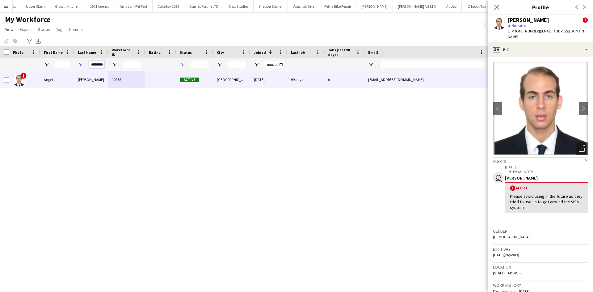
scroll to position [0, 1]
drag, startPoint x: 91, startPoint y: 64, endPoint x: 185, endPoint y: 62, distance: 93.6
click at [185, 62] on div "********" at bounding box center [335, 64] width 670 height 12
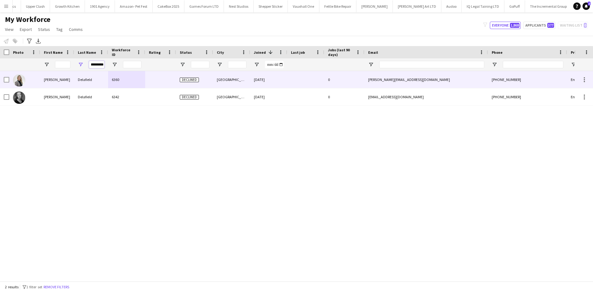
type input "*********"
click at [120, 82] on div "6360" at bounding box center [126, 79] width 37 height 17
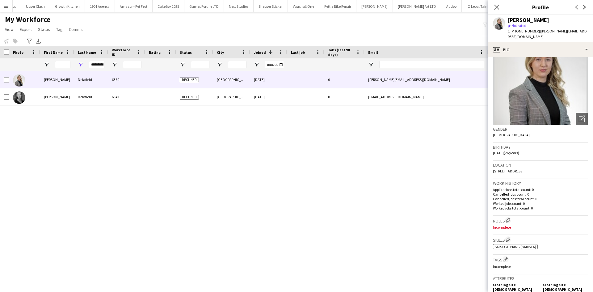
scroll to position [30, 0]
drag, startPoint x: 498, startPoint y: 8, endPoint x: 282, endPoint y: 75, distance: 225.8
click at [498, 8] on icon at bounding box center [496, 7] width 5 height 5
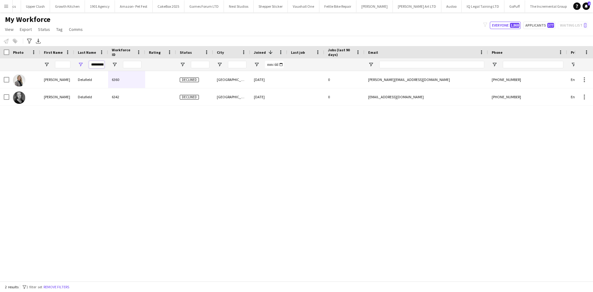
scroll to position [0, 1]
drag, startPoint x: 92, startPoint y: 65, endPoint x: 177, endPoint y: 59, distance: 85.2
click at [177, 59] on div "*********" at bounding box center [335, 64] width 670 height 12
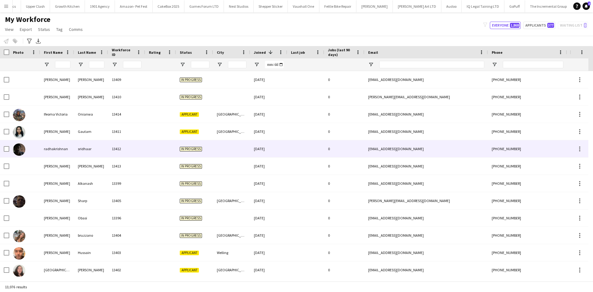
click at [222, 144] on div at bounding box center [231, 148] width 37 height 17
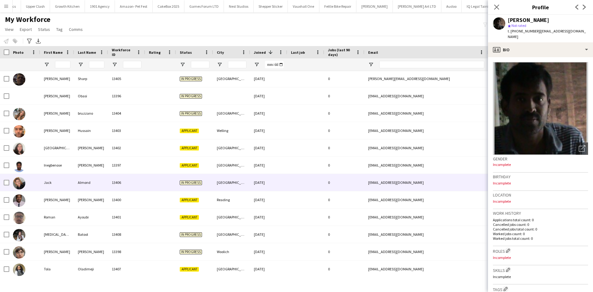
scroll to position [149, 0]
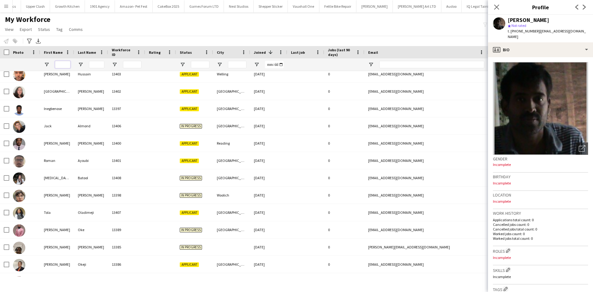
click at [63, 65] on input "First Name Filter Input" at bounding box center [62, 64] width 15 height 7
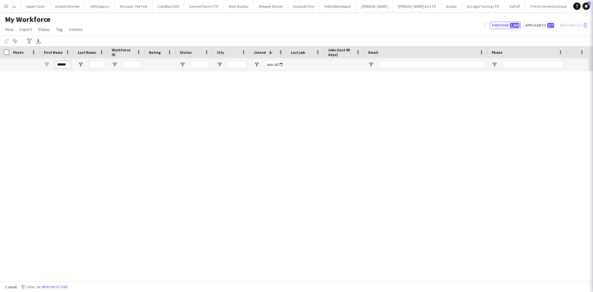
scroll to position [0, 0]
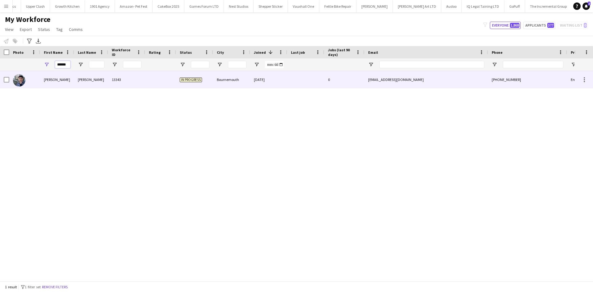
type input "******"
click at [114, 82] on div "13343" at bounding box center [126, 79] width 37 height 17
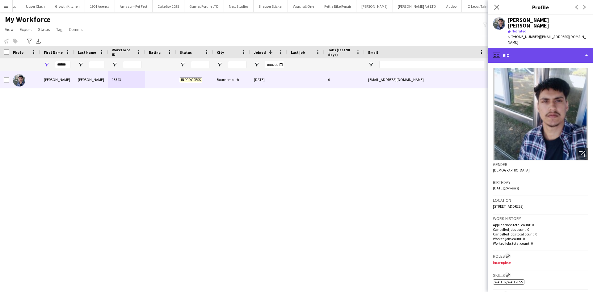
click at [534, 48] on div "profile Bio" at bounding box center [540, 55] width 105 height 15
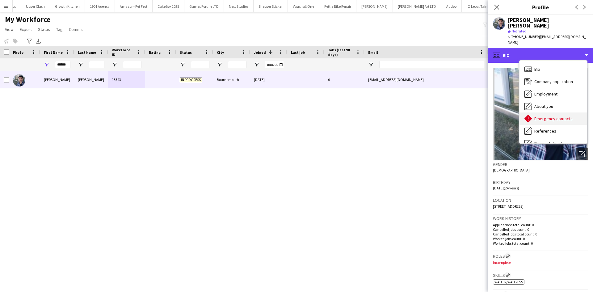
scroll to position [83, 0]
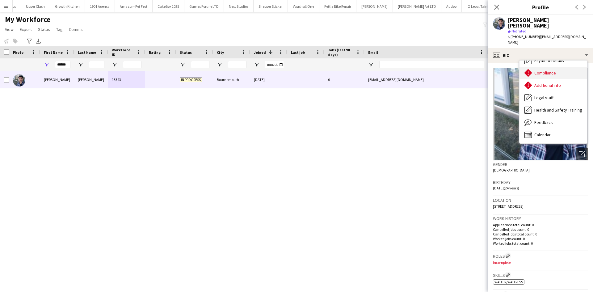
click at [559, 67] on div "Compliance Compliance" at bounding box center [554, 73] width 68 height 12
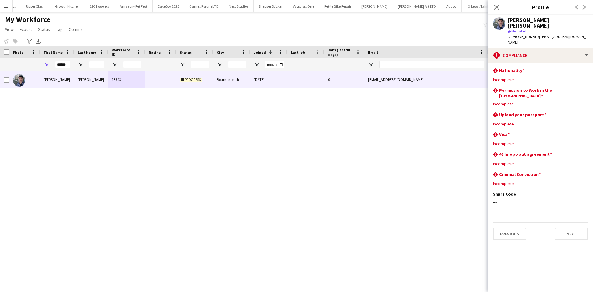
click at [497, 20] on app-user-avatar at bounding box center [499, 23] width 12 height 12
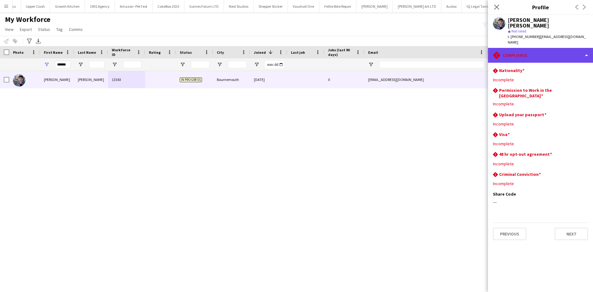
click at [524, 50] on div "rhombus-alert Compliance" at bounding box center [540, 55] width 105 height 15
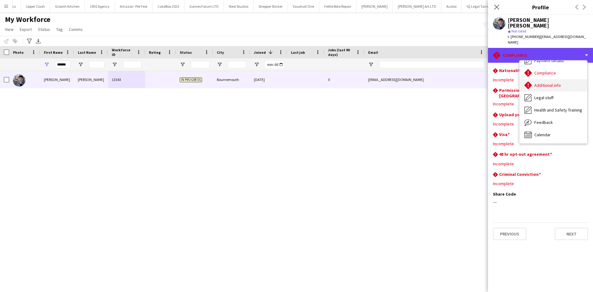
scroll to position [0, 0]
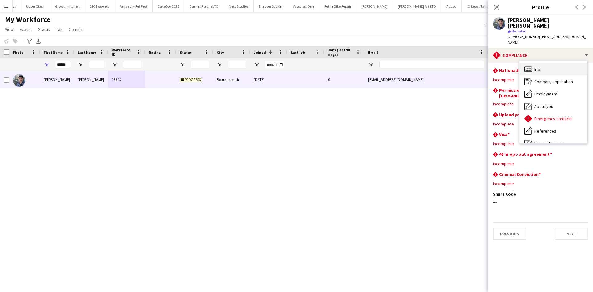
click at [540, 66] on div "Bio Bio" at bounding box center [554, 69] width 68 height 12
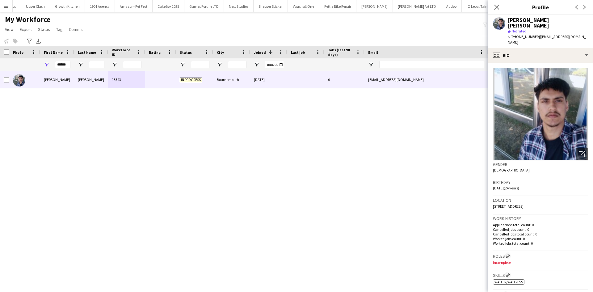
drag, startPoint x: 515, startPoint y: 206, endPoint x: 571, endPoint y: 200, distance: 56.0
click at [571, 200] on div "Location Christchurch Road, 52 Dorset Road, Bournemouth, BH7 6AT" at bounding box center [540, 205] width 95 height 18
click at [559, 35] on div "t. +4407549265454 | rashelahmedroni17@gmail.com" at bounding box center [548, 39] width 80 height 11
click at [537, 41] on div "Rashel Ahmed Roni star Not rated t. +4407549265454 | rashelahmedroni17@gmail.com" at bounding box center [540, 31] width 105 height 33
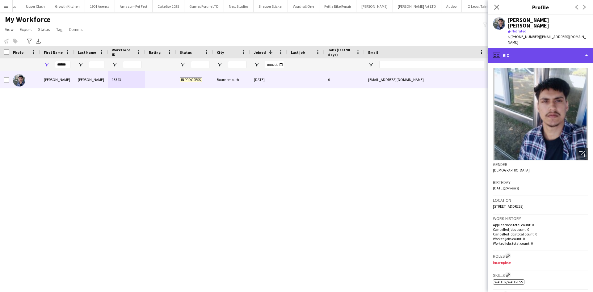
click at [537, 48] on div "profile Bio" at bounding box center [540, 55] width 105 height 15
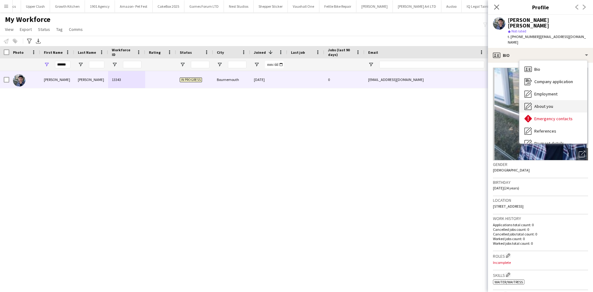
click at [543, 103] on span "About you" at bounding box center [543, 106] width 19 height 6
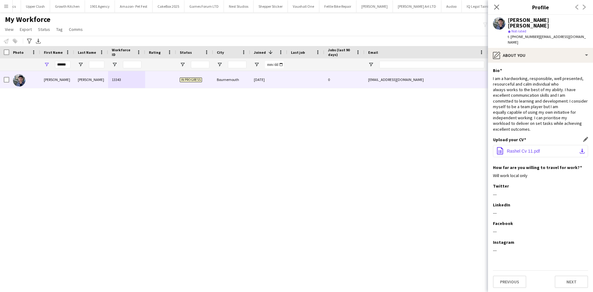
click at [527, 149] on span "Rashel Cv 11.pdf" at bounding box center [523, 151] width 33 height 5
drag, startPoint x: 68, startPoint y: 64, endPoint x: 40, endPoint y: 69, distance: 28.5
click at [40, 69] on div "******" at bounding box center [57, 64] width 34 height 12
click at [96, 65] on input "Last Name Filter Input" at bounding box center [96, 64] width 15 height 7
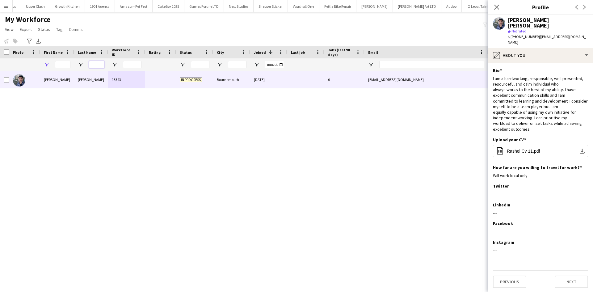
click at [96, 65] on input "Last Name Filter Input" at bounding box center [96, 64] width 15 height 7
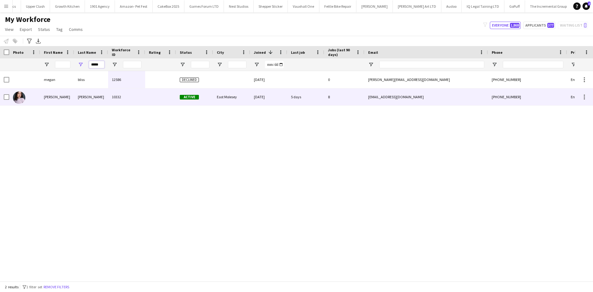
type input "*****"
click at [167, 95] on div at bounding box center [160, 96] width 31 height 17
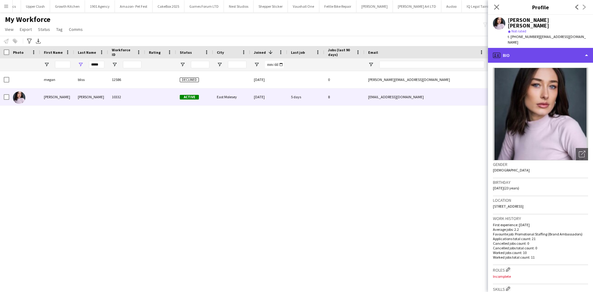
click at [538, 48] on div "profile Bio" at bounding box center [540, 55] width 105 height 15
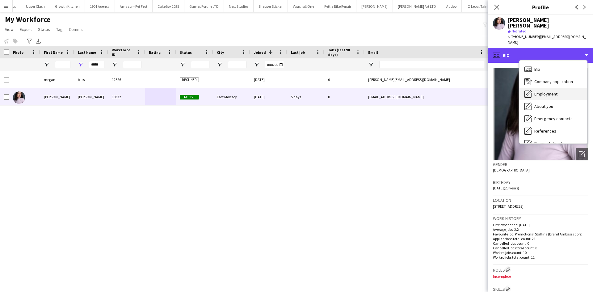
scroll to position [83, 0]
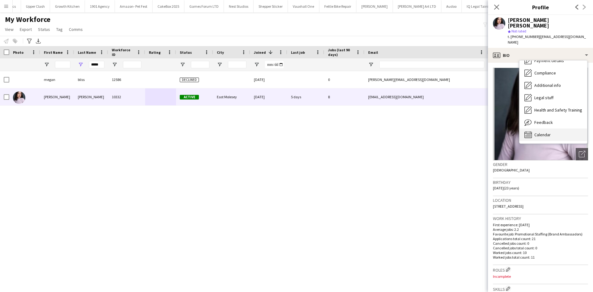
click at [553, 129] on div "Calendar Calendar" at bounding box center [554, 135] width 68 height 12
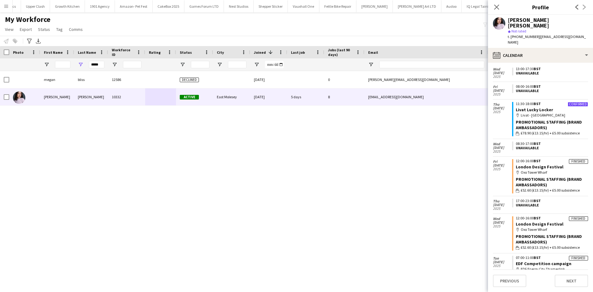
scroll to position [77, 0]
click at [500, 21] on app-user-avatar at bounding box center [499, 23] width 12 height 12
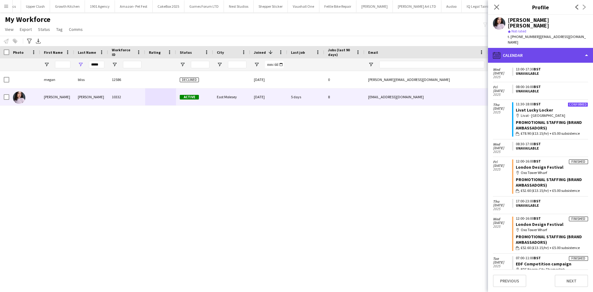
click at [516, 48] on div "calendar-full Calendar" at bounding box center [540, 55] width 105 height 15
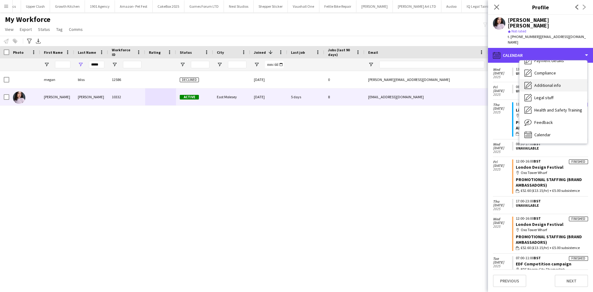
scroll to position [0, 0]
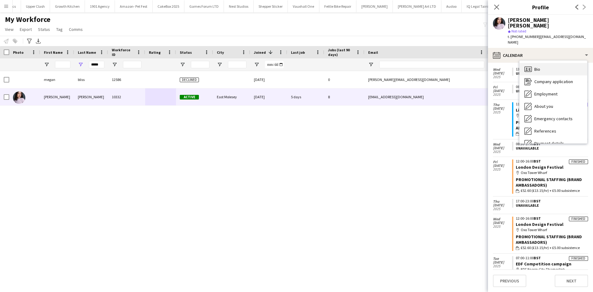
click at [549, 63] on div "Bio Bio" at bounding box center [554, 69] width 68 height 12
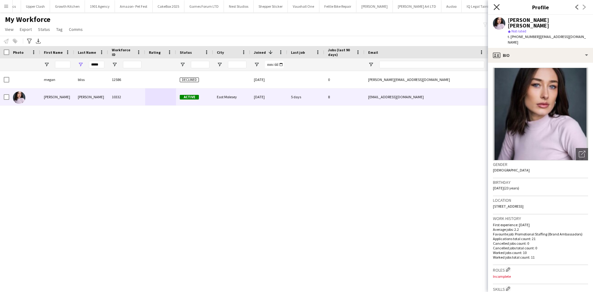
click at [496, 6] on icon "Close pop-in" at bounding box center [497, 7] width 6 height 6
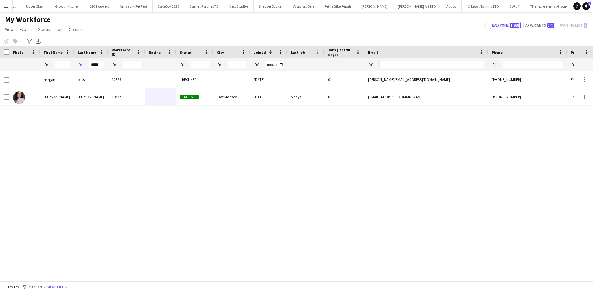
click at [572, 6] on button "Knight Frank Close" at bounding box center [590, 6] width 36 height 12
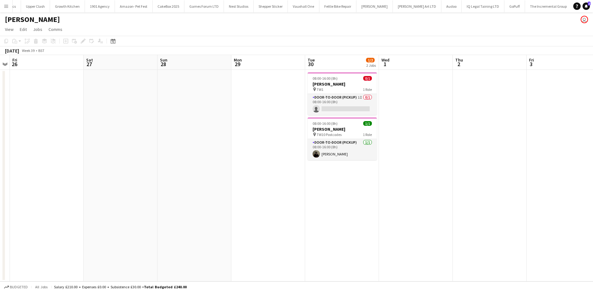
scroll to position [0, 212]
click at [6, 7] on app-icon "Menu" at bounding box center [6, 6] width 5 height 5
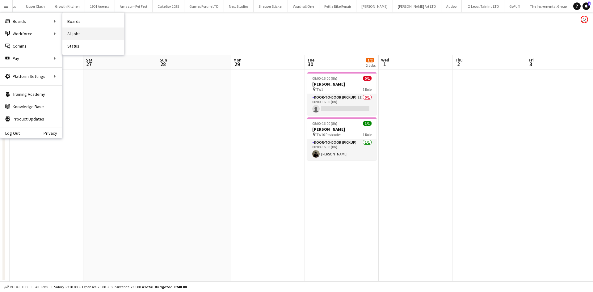
click at [84, 33] on link "All jobs" at bounding box center [93, 33] width 62 height 12
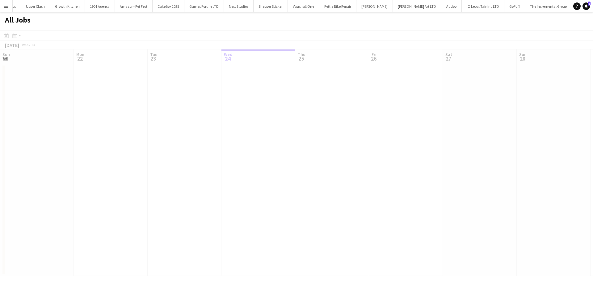
scroll to position [0, 148]
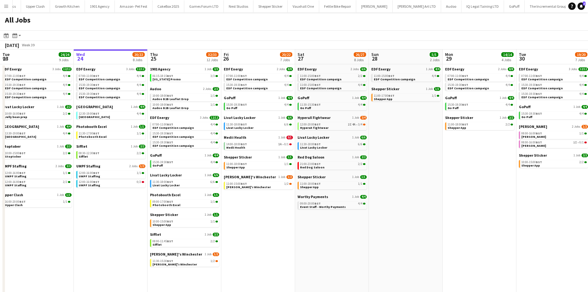
click at [6, 4] on app-icon "Menu" at bounding box center [6, 6] width 5 height 5
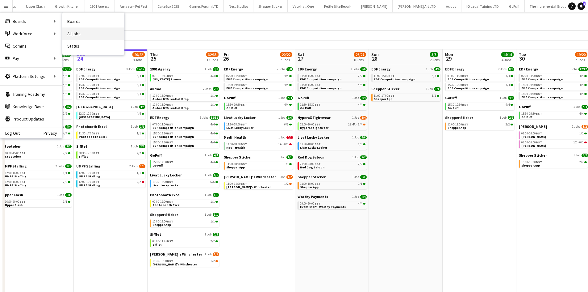
click at [77, 31] on link "All jobs" at bounding box center [93, 33] width 62 height 12
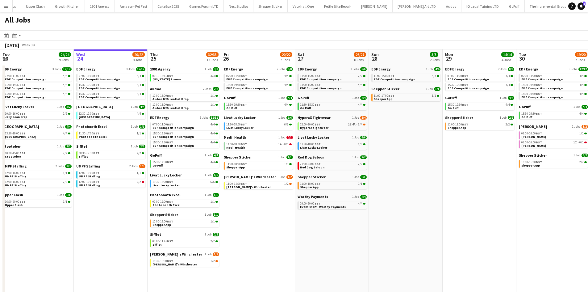
click at [8, 5] on app-icon "Menu" at bounding box center [6, 6] width 5 height 5
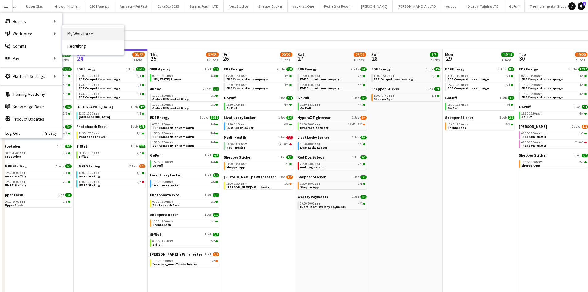
click at [73, 35] on link "My Workforce" at bounding box center [93, 33] width 62 height 12
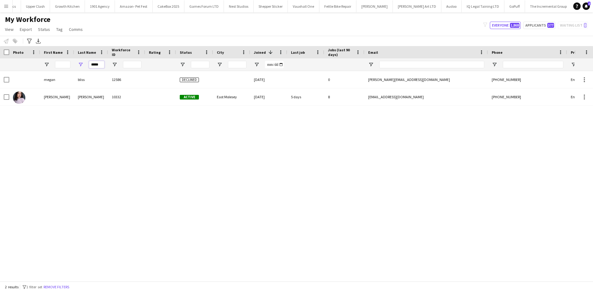
drag, startPoint x: 103, startPoint y: 66, endPoint x: 74, endPoint y: 67, distance: 28.4
click at [74, 67] on div "*****" at bounding box center [91, 64] width 34 height 12
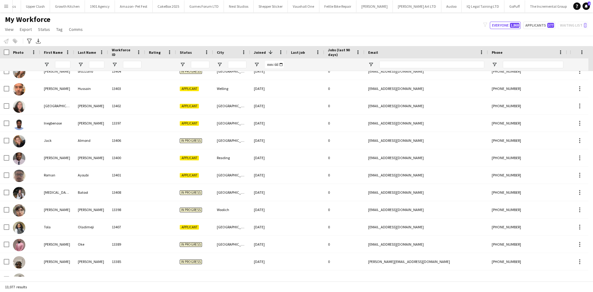
scroll to position [182, 0]
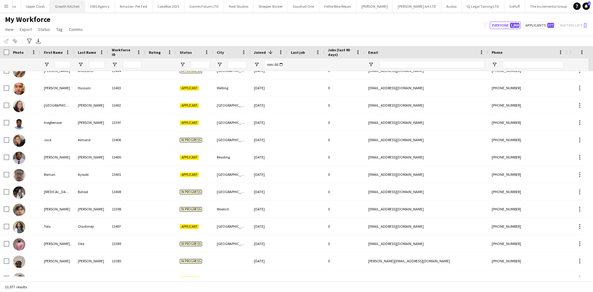
drag, startPoint x: 5, startPoint y: 4, endPoint x: 20, endPoint y: 6, distance: 14.7
click at [5, 4] on app-icon "Menu" at bounding box center [6, 6] width 5 height 5
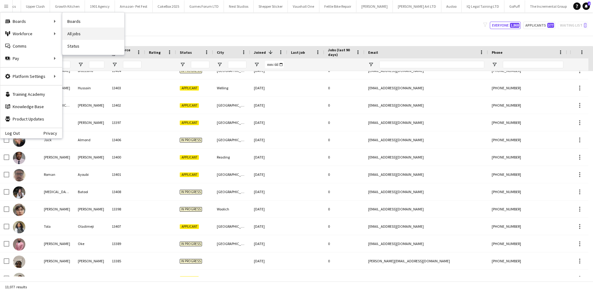
click at [74, 32] on link "All jobs" at bounding box center [93, 33] width 62 height 12
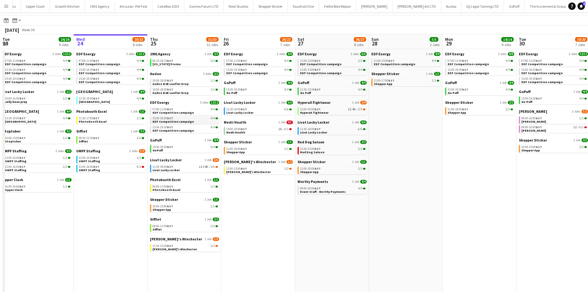
scroll to position [15, 0]
click at [122, 150] on link "UMPF Staffing 2 Jobs 1/3" at bounding box center [110, 151] width 69 height 5
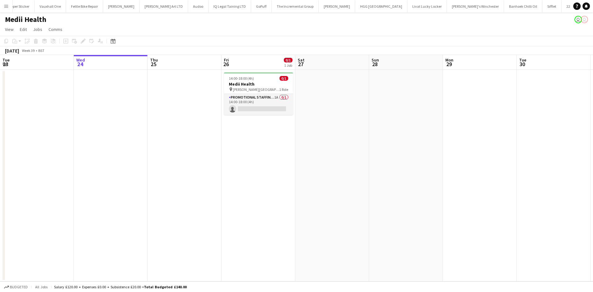
scroll to position [0, 1014]
drag, startPoint x: 266, startPoint y: 108, endPoint x: 365, endPoint y: 96, distance: 99.0
click at [266, 108] on app-card-role "Promotional Staffing (Brand Ambassadors) 1A 0/1 14:00-18:00 (4h) single-neutral…" at bounding box center [258, 104] width 69 height 21
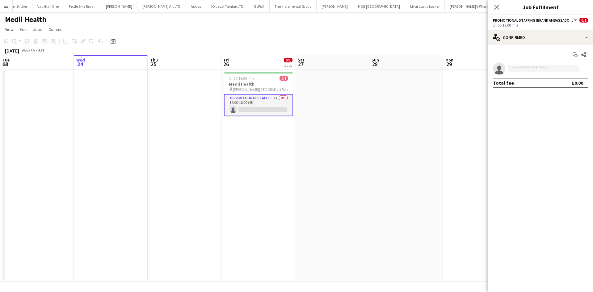
click at [541, 68] on input at bounding box center [544, 68] width 72 height 7
type input "*"
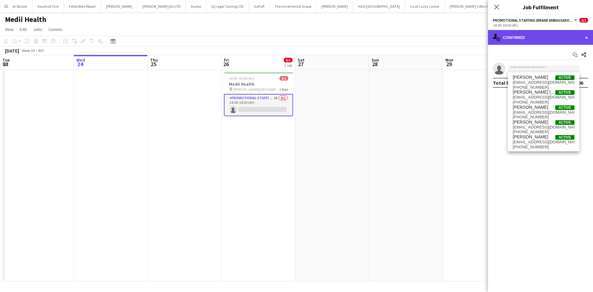
click at [512, 31] on div "single-neutral-actions-check-2 Confirmed" at bounding box center [540, 37] width 105 height 15
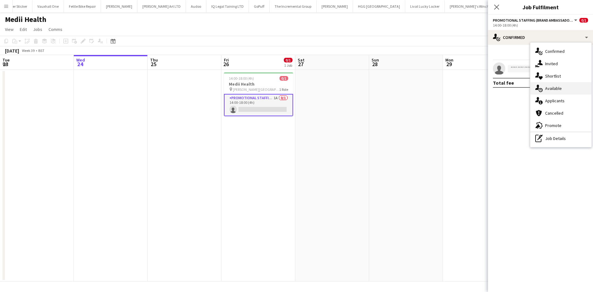
click at [554, 92] on div "single-neutral-actions-upload Available" at bounding box center [560, 88] width 61 height 12
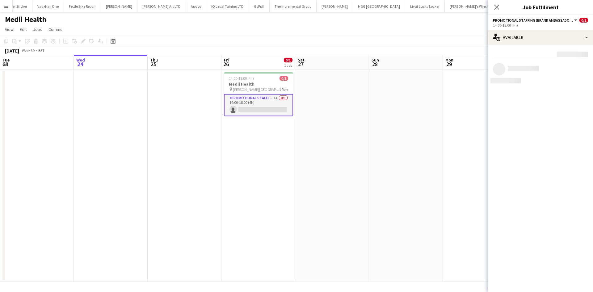
click at [535, 45] on div "Rating: 0 - 5 0 5 Distance: 1km - 1001km+ 1001km+ To use matched requirements f…" at bounding box center [540, 67] width 105 height 44
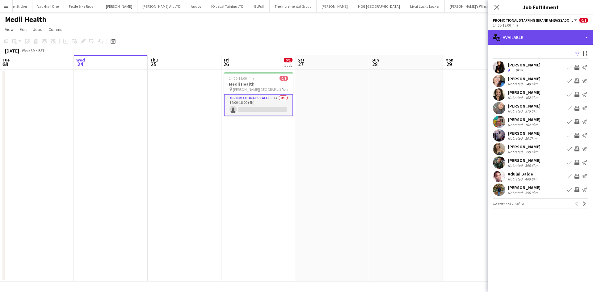
click at [531, 39] on div "single-neutral-actions-upload Available" at bounding box center [540, 37] width 105 height 15
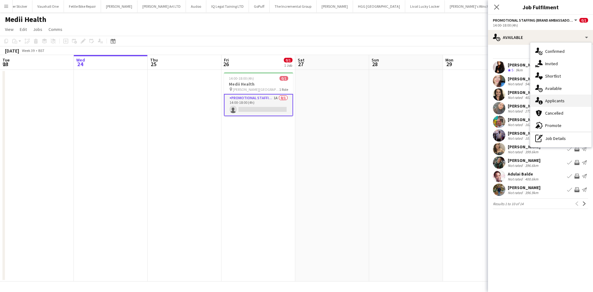
click at [549, 101] on span "Applicants" at bounding box center [554, 101] width 19 height 6
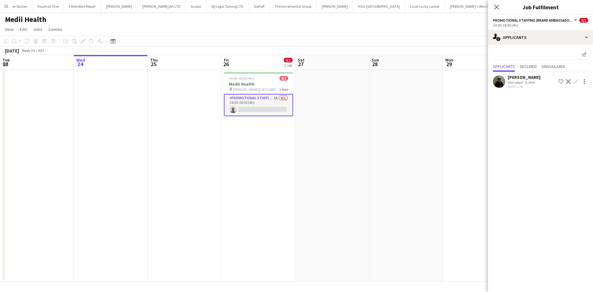
click at [501, 82] on app-user-avatar at bounding box center [499, 81] width 12 height 12
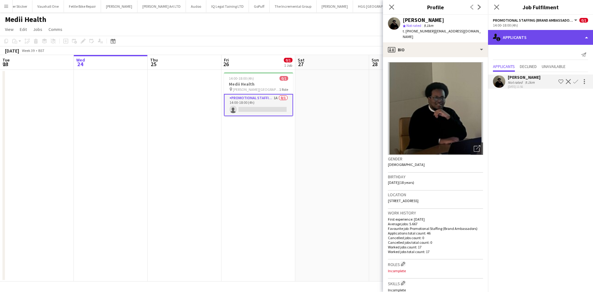
click at [528, 33] on div "single-neutral-actions-information Applicants" at bounding box center [540, 37] width 105 height 15
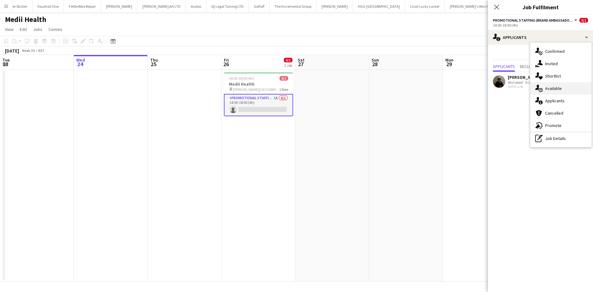
click at [555, 85] on div "single-neutral-actions-upload Available" at bounding box center [560, 88] width 61 height 12
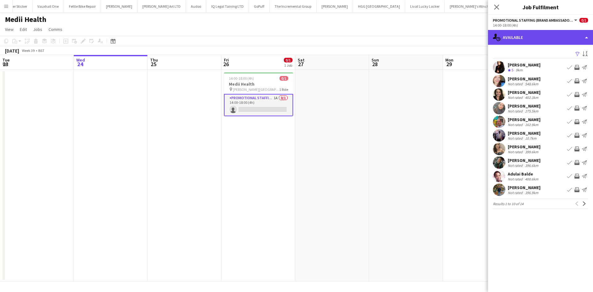
click at [525, 43] on div "single-neutral-actions-upload Available" at bounding box center [540, 37] width 105 height 15
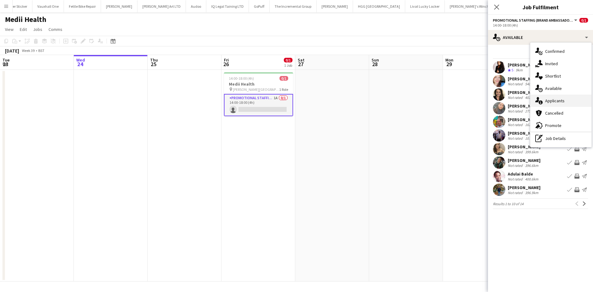
click at [546, 98] on span "Applicants" at bounding box center [554, 101] width 19 height 6
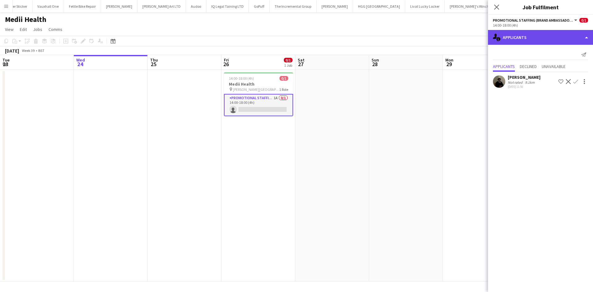
click at [533, 36] on div "single-neutral-actions-information Applicants" at bounding box center [540, 37] width 105 height 15
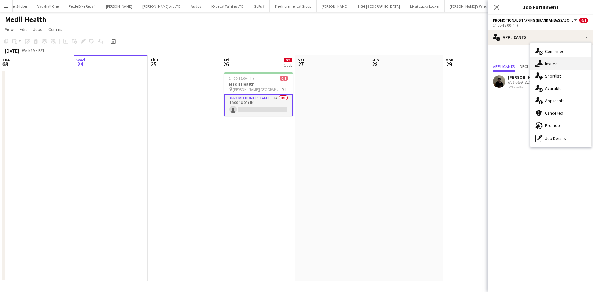
click at [560, 64] on div "single-neutral-actions-share-1 Invited" at bounding box center [560, 63] width 61 height 12
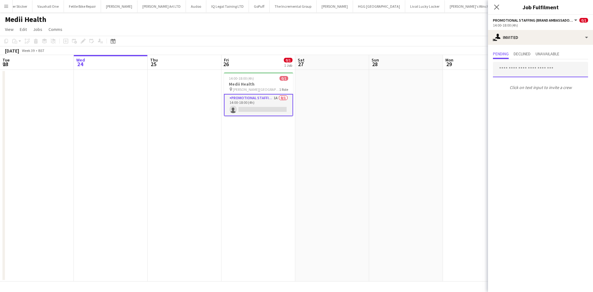
click at [517, 72] on input "text" at bounding box center [540, 69] width 95 height 15
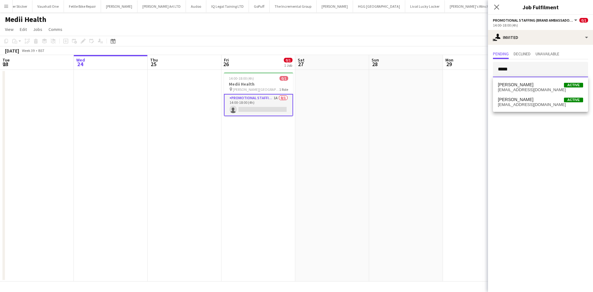
drag, startPoint x: 516, startPoint y: 72, endPoint x: 486, endPoint y: 70, distance: 29.7
click at [486, 70] on body "Menu Boards Boards Boards All jobs Status Workforce Workforce My Workforce Recr…" at bounding box center [296, 146] width 593 height 292
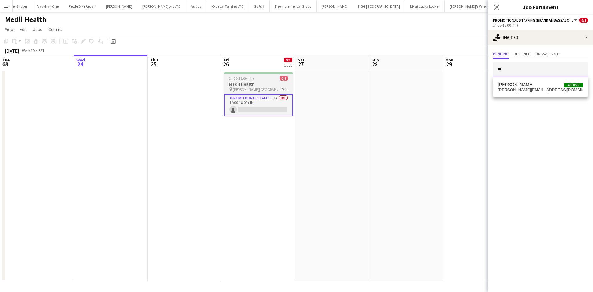
type input "*"
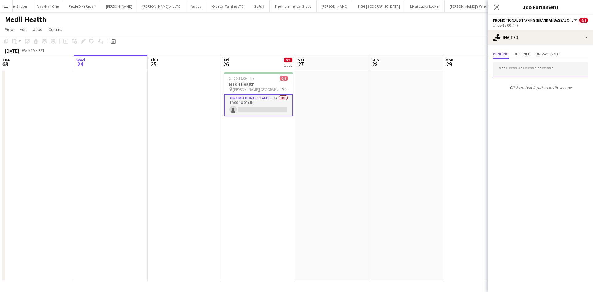
click at [525, 71] on input "text" at bounding box center [540, 69] width 95 height 15
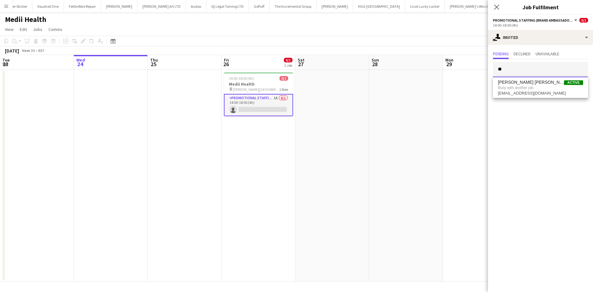
type input "*"
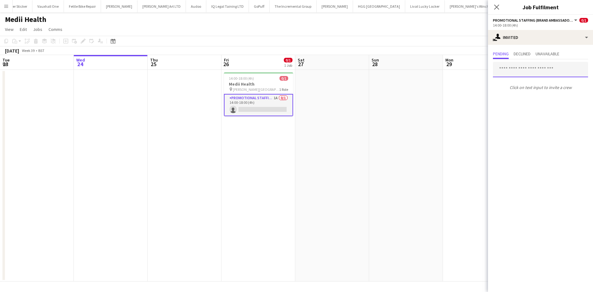
click at [518, 65] on input "text" at bounding box center [540, 69] width 95 height 15
type input "*"
click at [542, 67] on input "text" at bounding box center [540, 69] width 95 height 15
type input "*"
click at [3, 7] on button "Menu" at bounding box center [6, 6] width 12 height 12
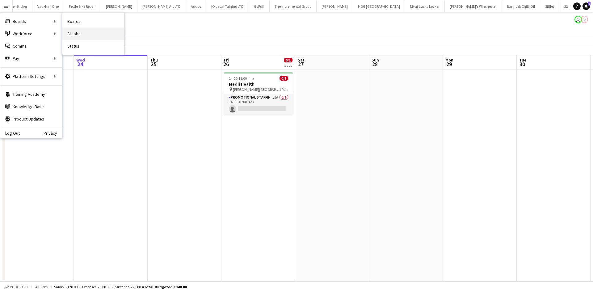
click at [93, 36] on link "All jobs" at bounding box center [93, 33] width 62 height 12
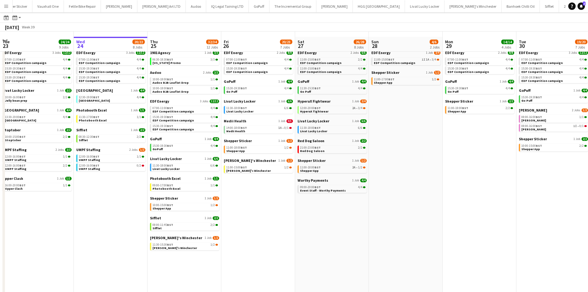
scroll to position [24, 0]
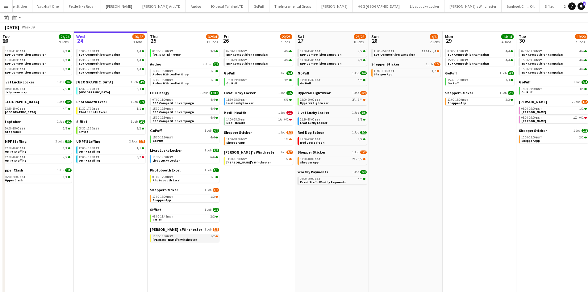
click at [181, 237] on div "11:30-15:30 BST 1/2" at bounding box center [185, 236] width 65 height 3
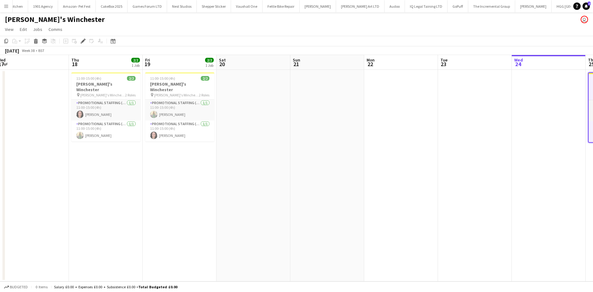
scroll to position [0, 153]
click at [6, 9] on button "Menu" at bounding box center [6, 6] width 12 height 12
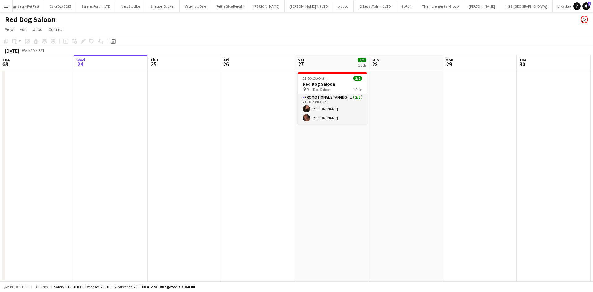
scroll to position [0, 1051]
click at [370, 7] on button "Livat Lucky Locker Close" at bounding box center [390, 6] width 40 height 12
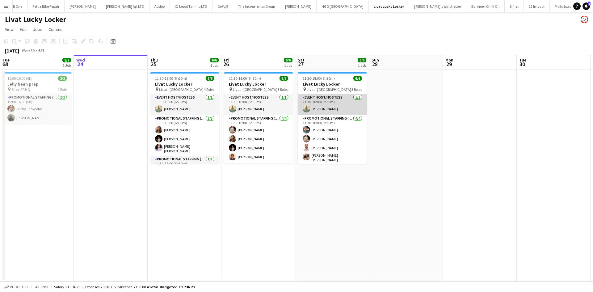
click at [320, 112] on app-card-role "Event Host/Hostess 1/1 11:30-18:00 (6h30m) Rachel Hickman" at bounding box center [332, 104] width 69 height 21
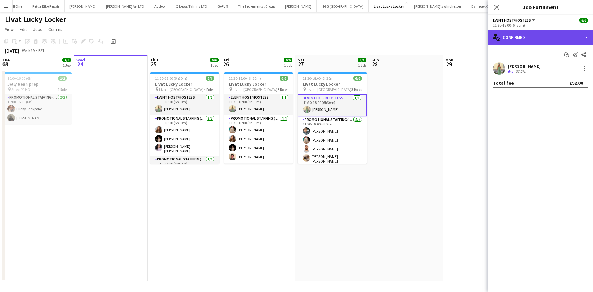
click at [533, 30] on div "single-neutral-actions-check-2 Confirmed" at bounding box center [540, 37] width 105 height 15
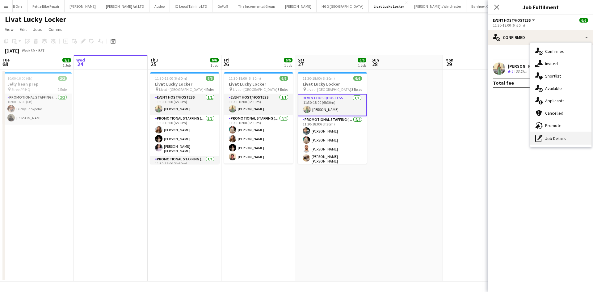
click at [559, 137] on div "pen-write Job Details" at bounding box center [560, 138] width 61 height 12
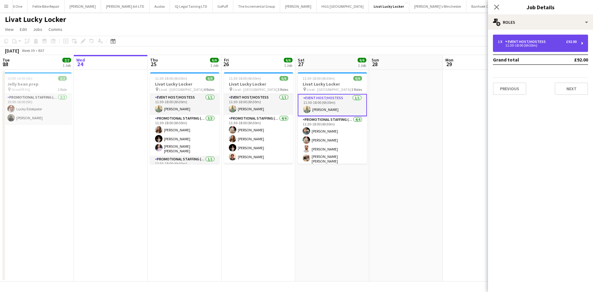
click at [534, 48] on div "1 x Event Host/Hostess £92.00 11:30-18:00 (6h30m)" at bounding box center [540, 43] width 95 height 17
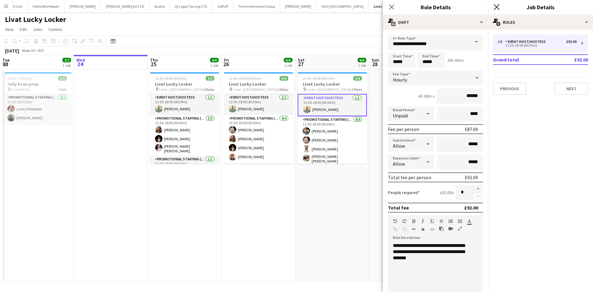
click at [494, 8] on icon "Close pop-in" at bounding box center [497, 7] width 6 height 6
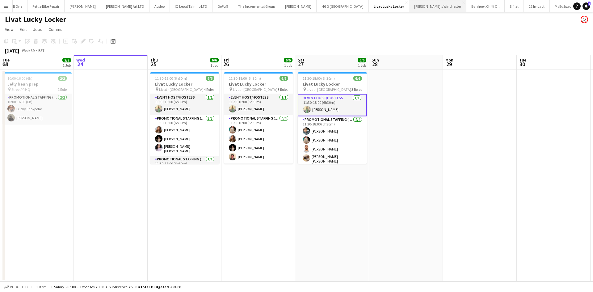
click at [409, 4] on button "[PERSON_NAME]'s Winchester Close" at bounding box center [437, 6] width 57 height 12
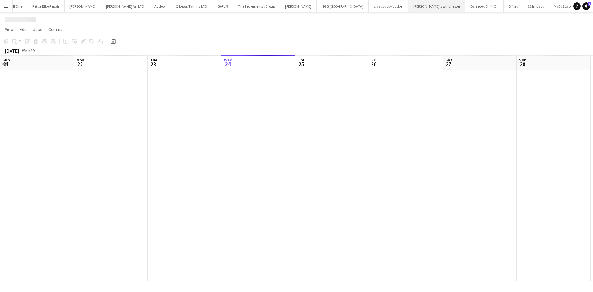
scroll to position [0, 148]
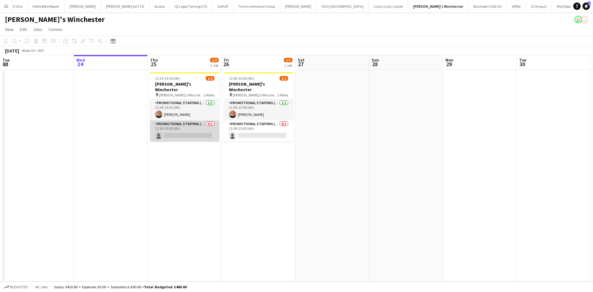
click at [180, 124] on app-card-role "Promotional Staffing (Brand Ambassadors) 0/1 11:30-15:30 (4h) single-neutral-ac…" at bounding box center [184, 130] width 69 height 21
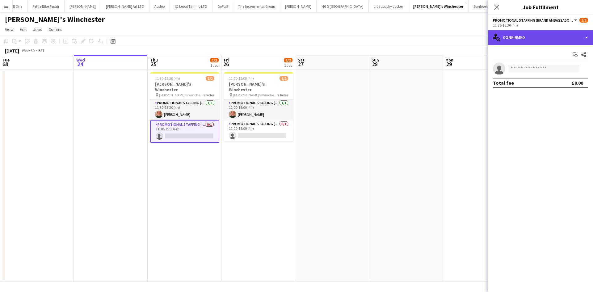
click at [506, 44] on div "single-neutral-actions-check-2 Confirmed" at bounding box center [540, 37] width 105 height 15
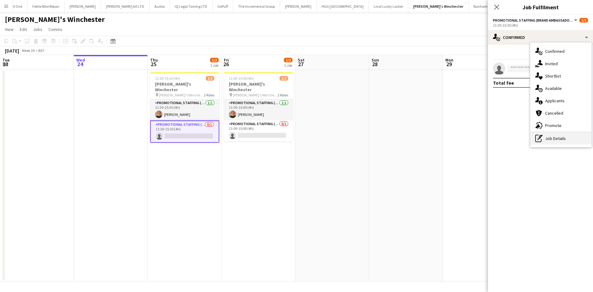
click at [555, 137] on div "pen-write Job Details" at bounding box center [560, 138] width 61 height 12
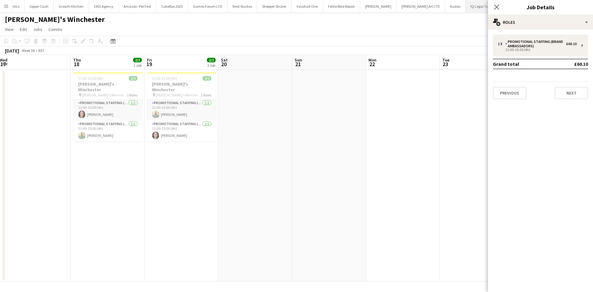
scroll to position [0, 225]
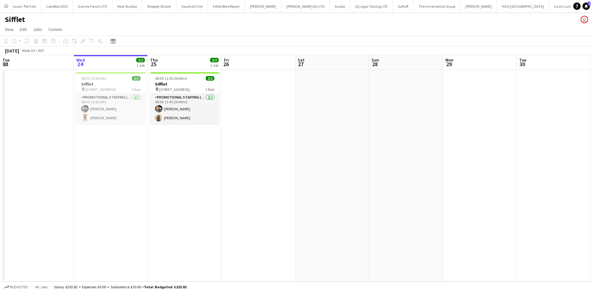
scroll to position [0, 872]
click at [408, 9] on button "[PERSON_NAME]'s Winchester Close" at bounding box center [436, 6] width 57 height 12
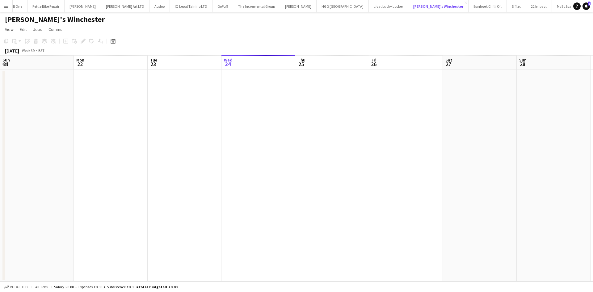
scroll to position [0, 148]
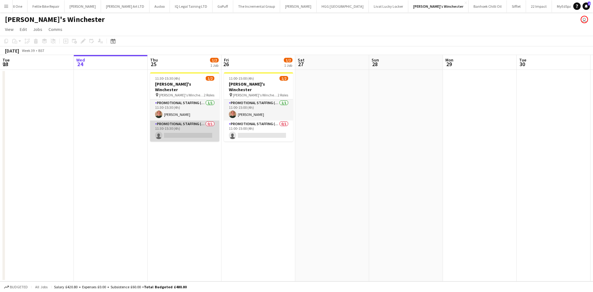
click at [182, 128] on app-card-role "Promotional Staffing (Brand Ambassadors) 0/1 11:30-15:30 (4h) single-neutral-ac…" at bounding box center [184, 130] width 69 height 21
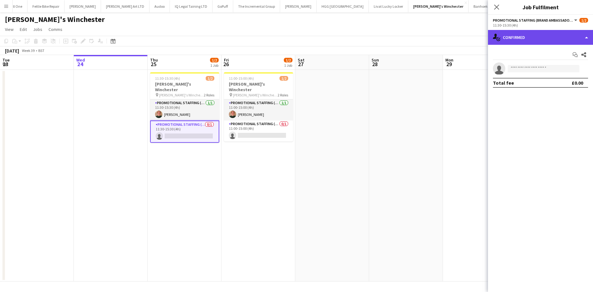
click at [498, 44] on div "single-neutral-actions-check-2 Confirmed" at bounding box center [540, 37] width 105 height 15
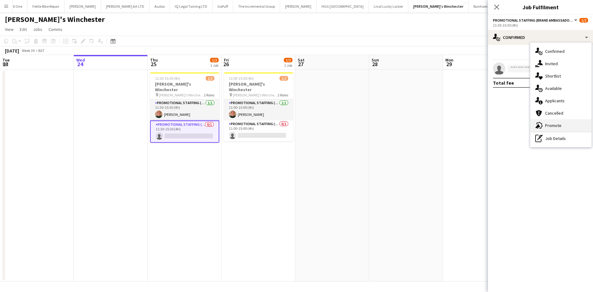
click at [557, 125] on span "Promote" at bounding box center [553, 126] width 16 height 6
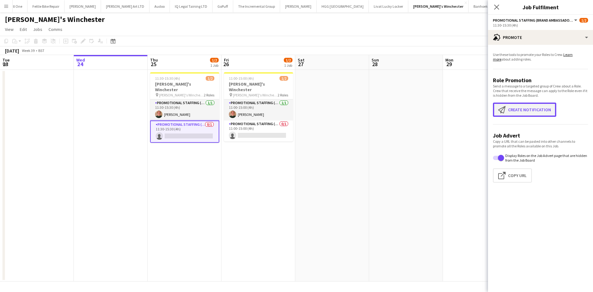
click at [519, 113] on button "Create notification Create notification" at bounding box center [524, 110] width 63 height 14
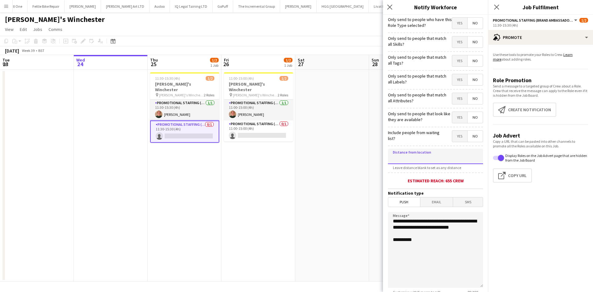
click at [414, 149] on input at bounding box center [435, 156] width 95 height 15
type input "******"
drag, startPoint x: 374, startPoint y: 213, endPoint x: 366, endPoint y: 197, distance: 18.5
click at [366, 197] on body "Menu Boards Boards Boards All jobs Status Workforce Workforce My Workforce Recr…" at bounding box center [296, 146] width 593 height 292
click at [421, 243] on textarea "**********" at bounding box center [435, 250] width 95 height 76
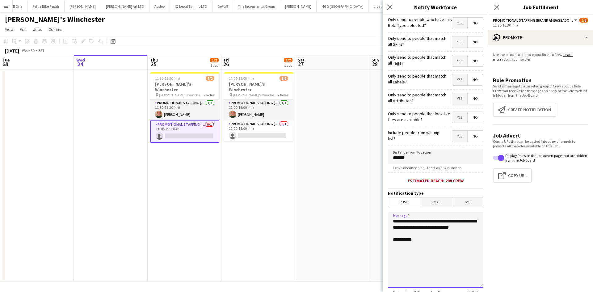
drag, startPoint x: 415, startPoint y: 245, endPoint x: 369, endPoint y: 215, distance: 55.8
click at [369, 215] on body "Menu Boards Boards Boards All jobs Status Workforce Workforce My Workforce Recr…" at bounding box center [296, 146] width 593 height 292
paste textarea "**********"
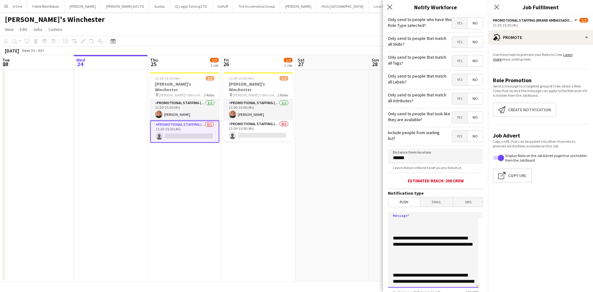
scroll to position [0, 0]
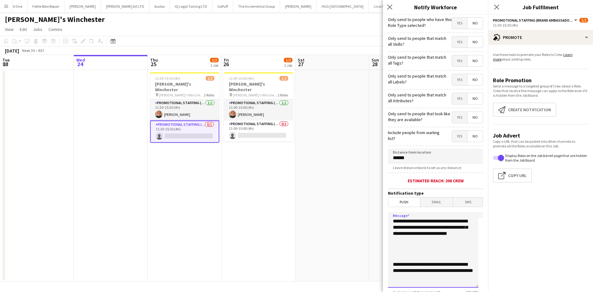
click at [394, 221] on textarea "**********" at bounding box center [433, 250] width 91 height 76
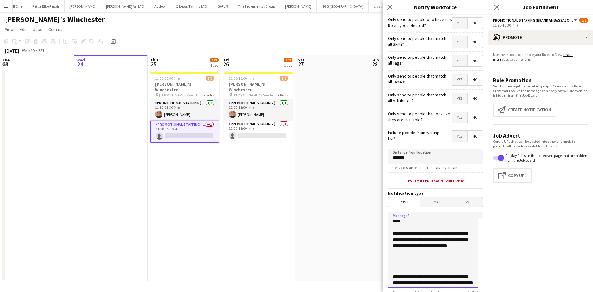
click at [393, 285] on textarea "**********" at bounding box center [433, 250] width 91 height 76
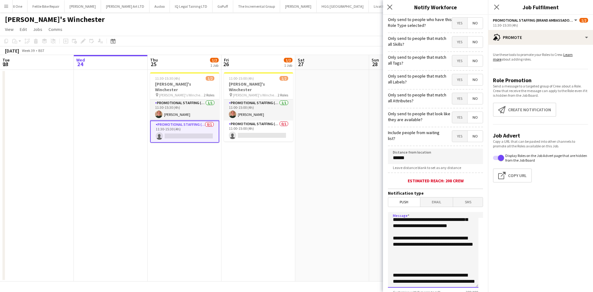
scroll to position [34, 0]
click at [393, 275] on textarea "**********" at bounding box center [433, 250] width 91 height 76
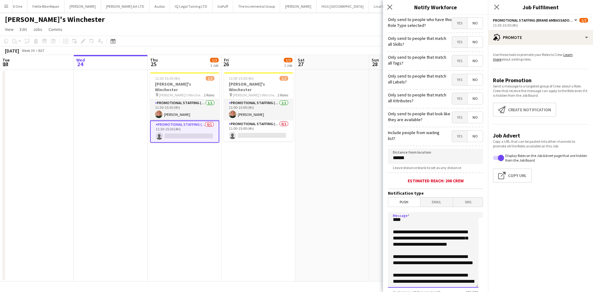
scroll to position [16, 0]
click at [445, 246] on textarea "**********" at bounding box center [433, 250] width 91 height 76
click at [415, 255] on textarea "**********" at bounding box center [433, 250] width 91 height 76
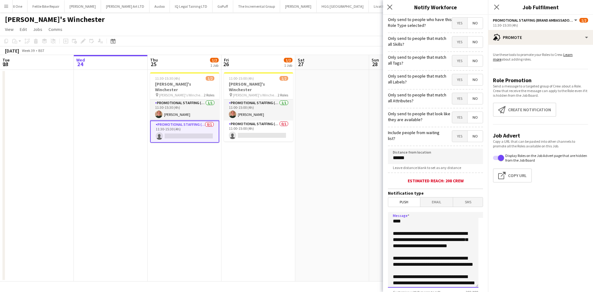
drag, startPoint x: 415, startPoint y: 283, endPoint x: 370, endPoint y: 192, distance: 102.1
click at [370, 192] on body "Menu Boards Boards Boards All jobs Status Workforce Workforce My Workforce Recr…" at bounding box center [296, 146] width 593 height 292
click at [396, 224] on textarea "**********" at bounding box center [433, 250] width 91 height 76
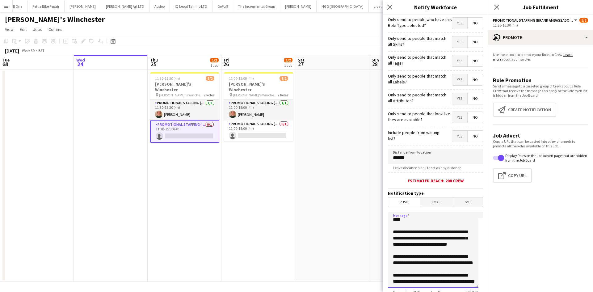
scroll to position [48, 0]
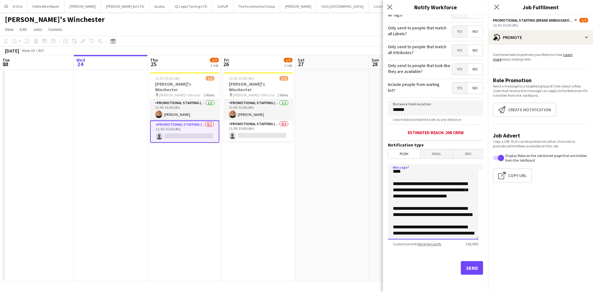
type textarea "**********"
click at [468, 267] on button "Send" at bounding box center [472, 268] width 22 height 14
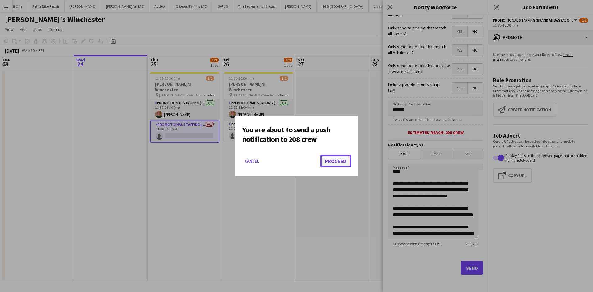
click at [342, 161] on button "Proceed" at bounding box center [335, 161] width 31 height 12
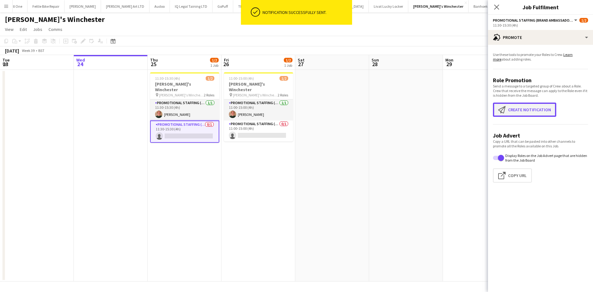
click at [533, 112] on button "Create notification Create notification" at bounding box center [524, 110] width 63 height 14
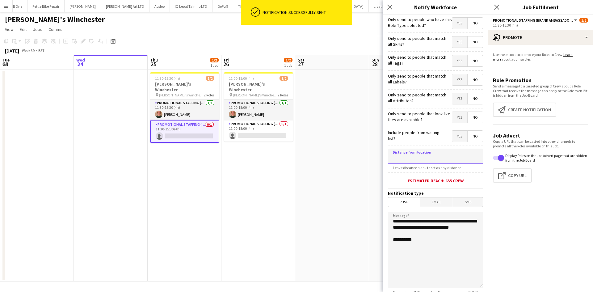
click at [417, 162] on input at bounding box center [435, 156] width 95 height 15
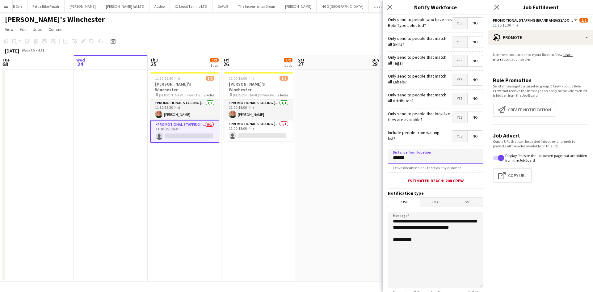
type input "******"
click at [426, 197] on mat-button-toggle-group "Push Email SMS" at bounding box center [435, 202] width 95 height 10
click at [429, 200] on span "Email" at bounding box center [436, 201] width 33 height 9
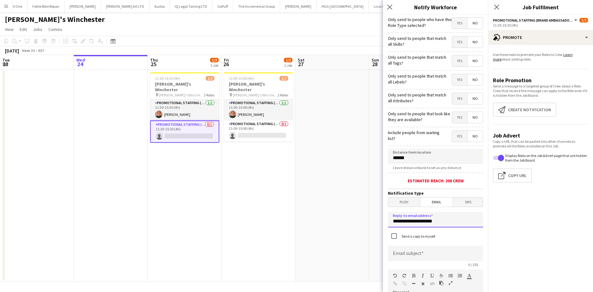
drag, startPoint x: 439, startPoint y: 223, endPoint x: 352, endPoint y: 231, distance: 87.2
click at [352, 231] on body "Menu Boards Boards Boards All jobs Status Workforce Workforce My Workforce Recr…" at bounding box center [296, 146] width 593 height 292
type input "**********"
click at [418, 254] on input at bounding box center [435, 253] width 95 height 15
type input "*"
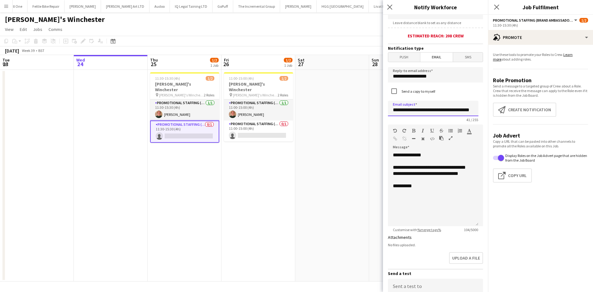
scroll to position [145, 0]
type input "**********"
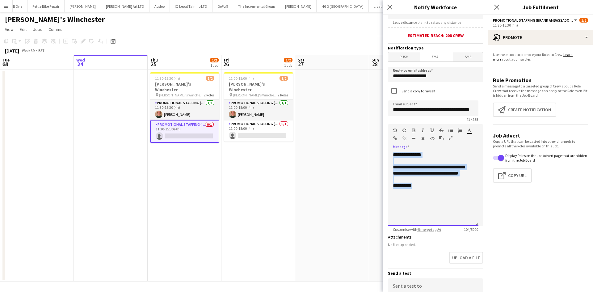
drag, startPoint x: 369, startPoint y: 173, endPoint x: 352, endPoint y: 142, distance: 35.7
click at [352, 142] on body "Menu Boards Boards Boards All jobs Status Workforce Workforce My Workforce Recr…" at bounding box center [296, 146] width 593 height 292
paste div
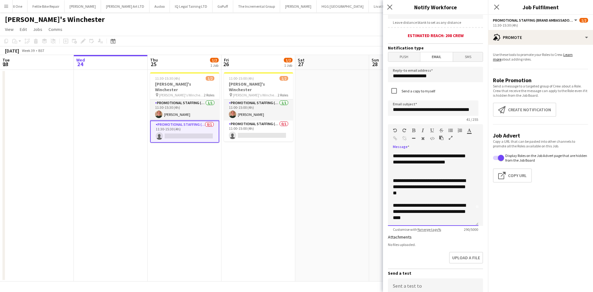
scroll to position [218, 0]
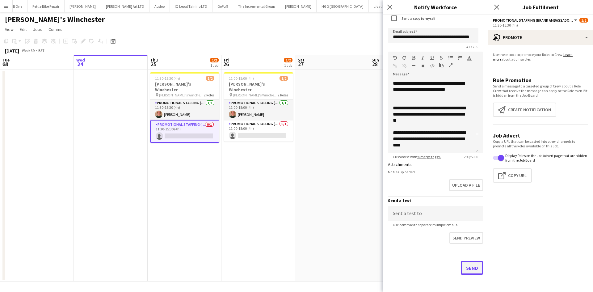
click at [465, 263] on button "Send" at bounding box center [472, 268] width 22 height 14
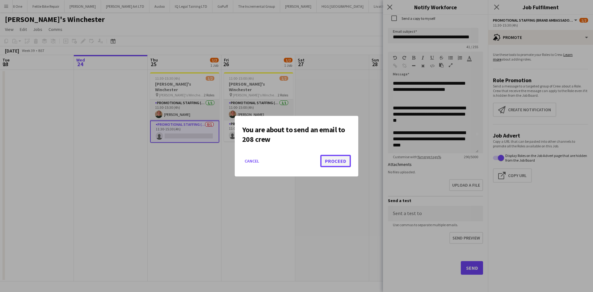
click at [331, 161] on button "Proceed" at bounding box center [335, 161] width 31 height 12
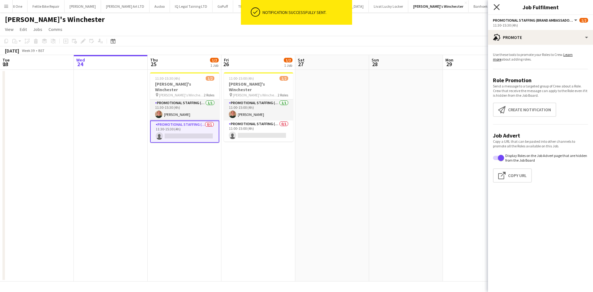
click at [495, 8] on icon "Close pop-in" at bounding box center [497, 7] width 6 height 6
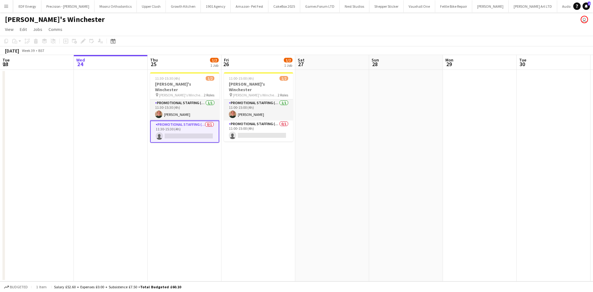
scroll to position [0, 643]
click at [201, 4] on button "1901 Agency Close" at bounding box center [216, 6] width 30 height 12
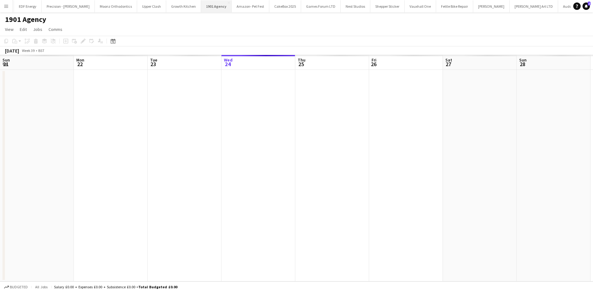
scroll to position [0, 148]
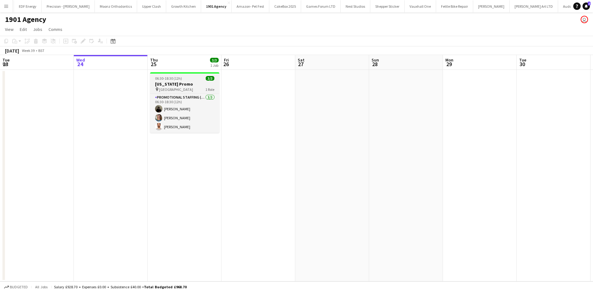
drag, startPoint x: 178, startPoint y: 79, endPoint x: 183, endPoint y: 78, distance: 5.6
click at [178, 79] on span "06:30-18:30 (12h)" at bounding box center [168, 78] width 27 height 5
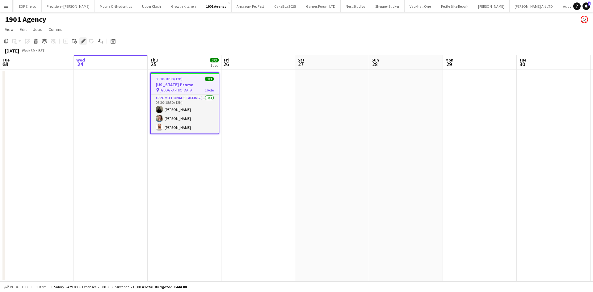
click at [86, 43] on div "Edit" at bounding box center [82, 40] width 7 height 7
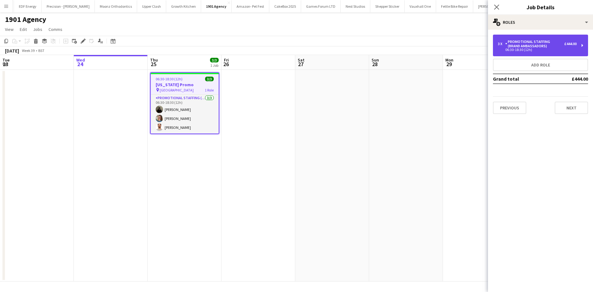
click at [536, 45] on div "Promotional Staffing (Brand Ambassadors)" at bounding box center [534, 44] width 59 height 9
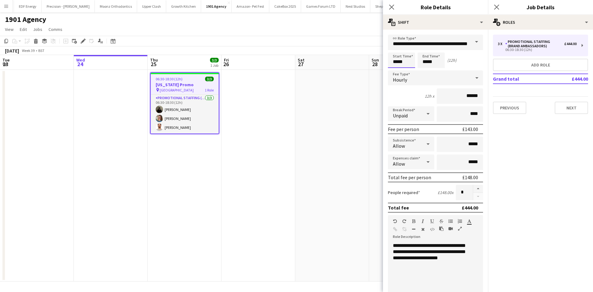
click at [407, 61] on input "*****" at bounding box center [401, 60] width 27 height 15
type input "*****"
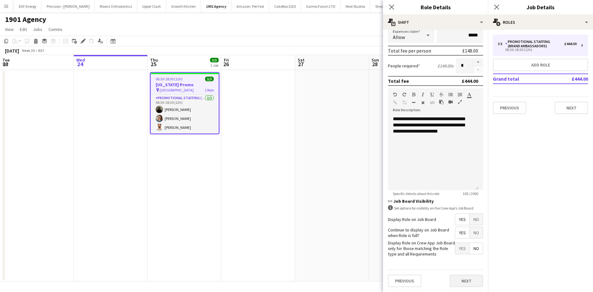
type input "*****"
click at [466, 277] on button "Next" at bounding box center [466, 281] width 33 height 12
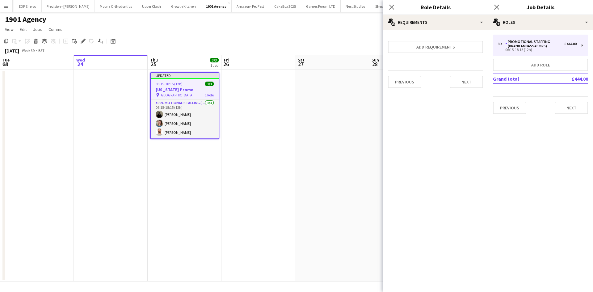
scroll to position [0, 0]
click at [571, 110] on button "Next" at bounding box center [571, 108] width 33 height 12
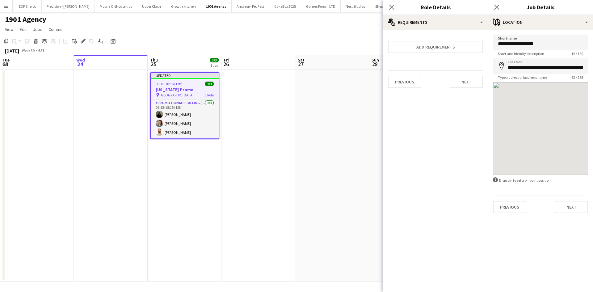
click at [359, 131] on app-date-cell at bounding box center [332, 176] width 74 height 212
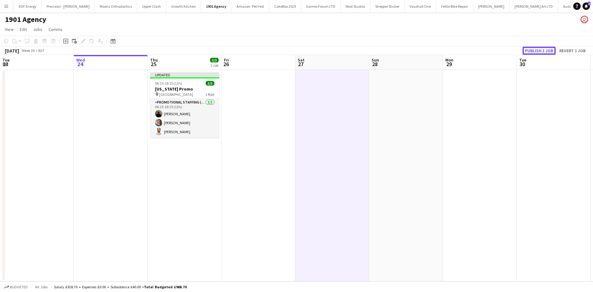
click at [539, 48] on button "Publish 1 job" at bounding box center [539, 51] width 33 height 8
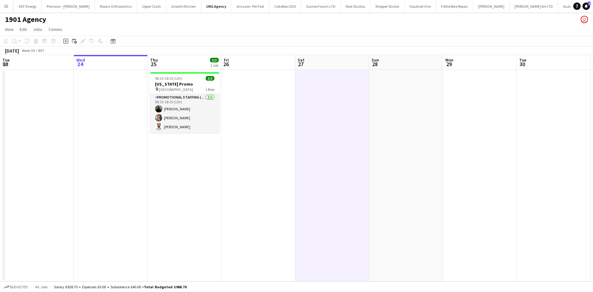
click at [4, 6] on app-icon "Menu" at bounding box center [6, 6] width 5 height 5
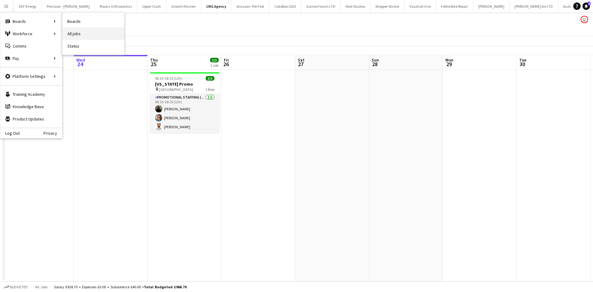
click at [78, 34] on link "All jobs" at bounding box center [93, 33] width 62 height 12
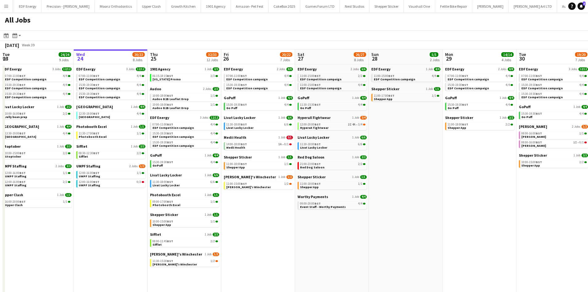
scroll to position [3, 0]
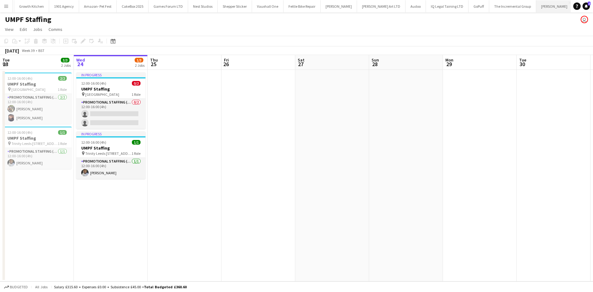
scroll to position [0, 795]
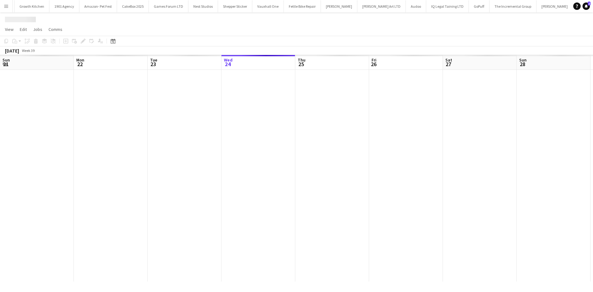
scroll to position [0, 148]
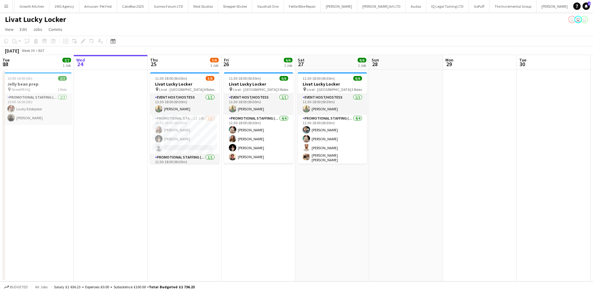
click at [6, 6] on app-icon "Menu" at bounding box center [6, 6] width 5 height 5
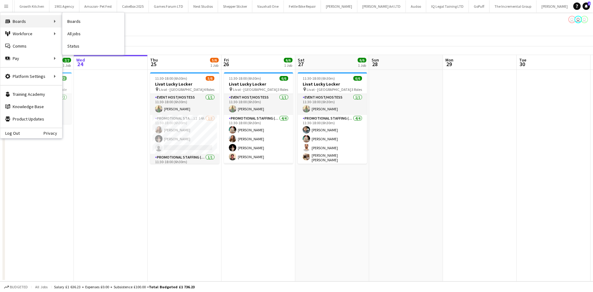
click at [29, 18] on div "Boards Boards" at bounding box center [31, 21] width 62 height 12
click at [91, 37] on link "All jobs" at bounding box center [93, 33] width 62 height 12
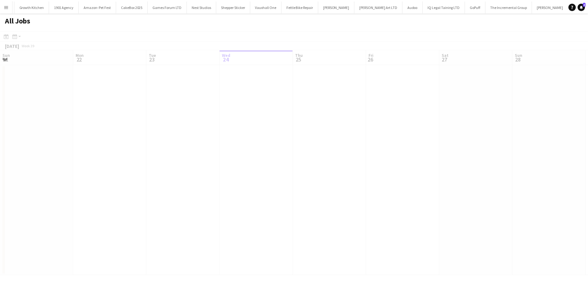
scroll to position [0, 148]
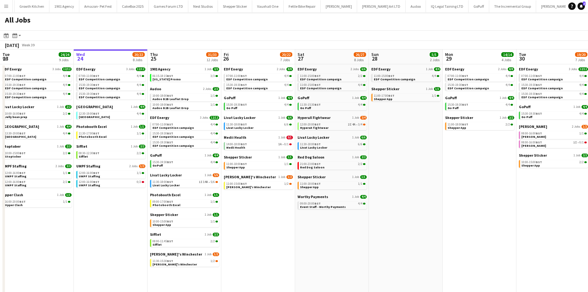
click at [6, 6] on app-icon "Menu" at bounding box center [6, 6] width 5 height 5
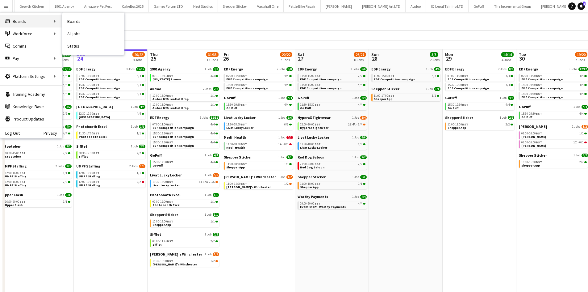
click at [19, 19] on div "Boards Boards" at bounding box center [31, 21] width 62 height 12
click at [28, 20] on div "Boards Boards" at bounding box center [31, 21] width 62 height 12
click at [78, 32] on app-toolbar "Date picker [DATE] [DATE] [DATE] M [DATE] T [DATE] W [DATE] T [DATE] F [DATE] S…" at bounding box center [294, 35] width 588 height 11
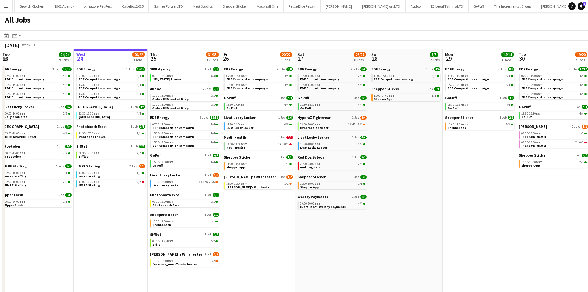
click at [5, 2] on button "Menu" at bounding box center [6, 6] width 12 height 12
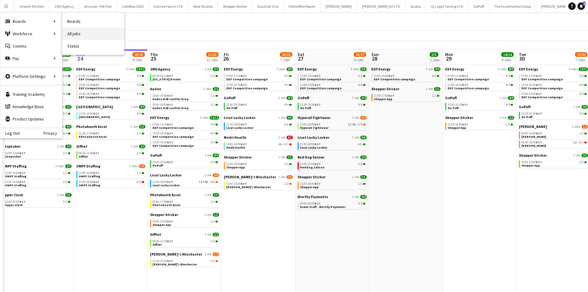
click at [84, 32] on link "All jobs" at bounding box center [93, 33] width 62 height 12
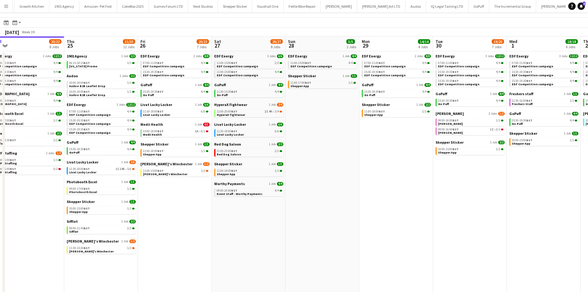
scroll to position [0, 231]
click at [118, 164] on link "Livat Lucky Locker 1 Job 5/6" at bounding box center [100, 162] width 69 height 5
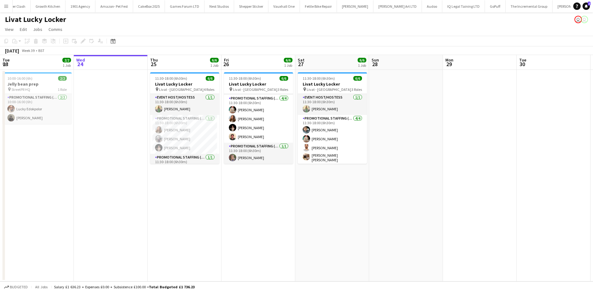
click at [8, 3] on button "Menu" at bounding box center [6, 6] width 12 height 12
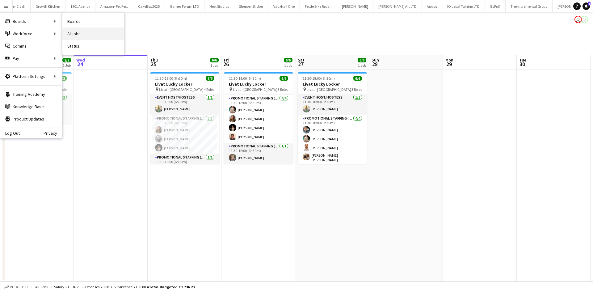
click at [81, 34] on link "All jobs" at bounding box center [93, 33] width 62 height 12
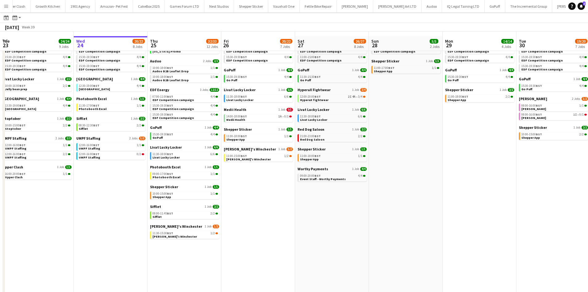
scroll to position [32, 0]
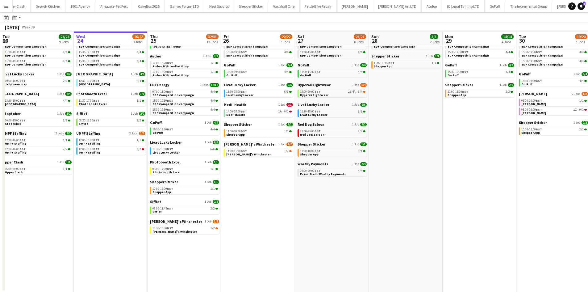
click at [117, 137] on app-calendar-brief-board "UMPF Staffing 2 Jobs [DATE] 12:00-16:00 BST 1/1 UMPF Staffing 12:00-16:00 BST 0…" at bounding box center [110, 143] width 69 height 24
click at [98, 133] on span "UMPF Staffing" at bounding box center [88, 133] width 24 height 5
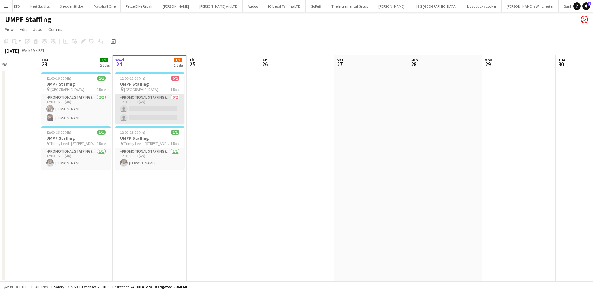
scroll to position [0, 182]
click at [145, 108] on app-card-role "Promotional Staffing (Brand Ambassadors) 0/2 12:00-16:00 (4h) single-neutral-ac…" at bounding box center [150, 109] width 69 height 30
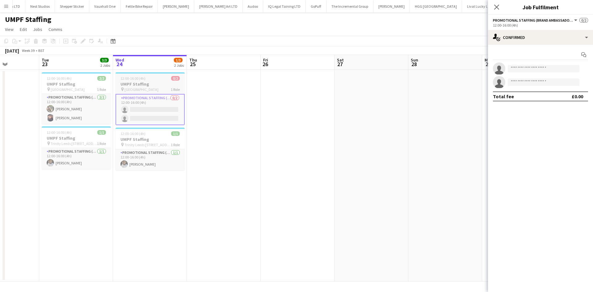
click at [143, 89] on span "[GEOGRAPHIC_DATA]" at bounding box center [141, 89] width 34 height 5
click at [34, 41] on icon "Delete" at bounding box center [35, 41] width 5 height 5
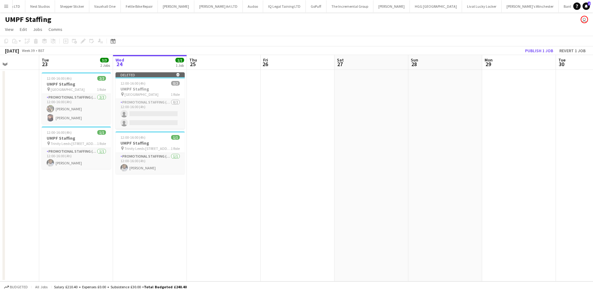
click at [218, 141] on app-date-cell at bounding box center [224, 176] width 74 height 212
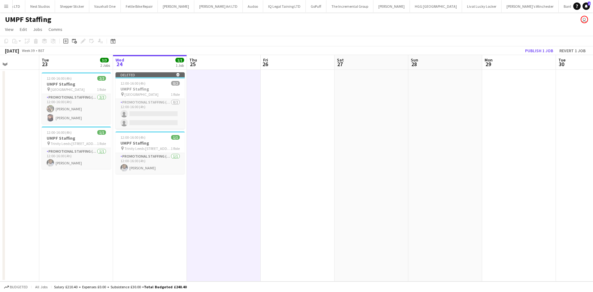
click at [3, 6] on button "Menu" at bounding box center [6, 6] width 12 height 12
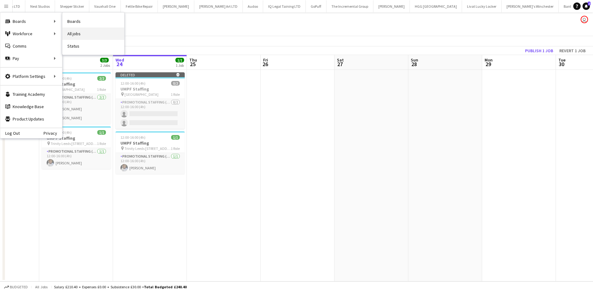
click at [81, 32] on link "All jobs" at bounding box center [93, 33] width 62 height 12
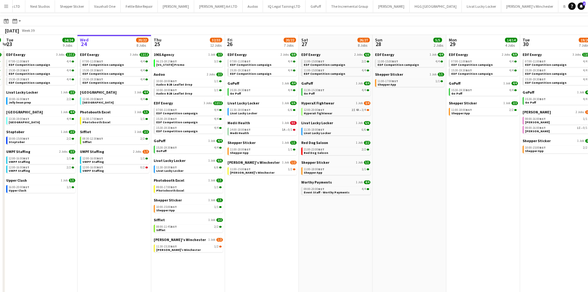
scroll to position [0, 221]
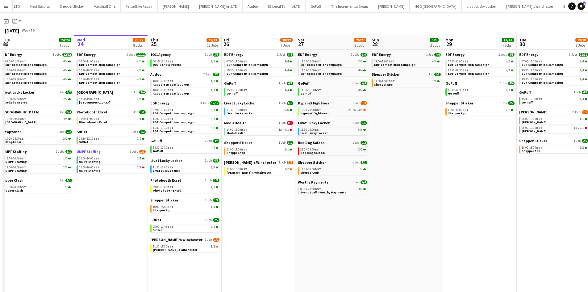
click at [141, 152] on span "1/3" at bounding box center [142, 152] width 6 height 4
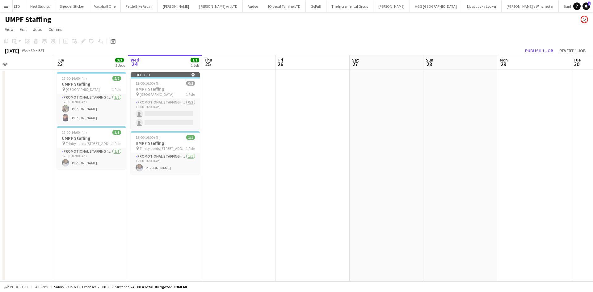
scroll to position [0, 167]
click at [220, 126] on app-date-cell at bounding box center [239, 176] width 74 height 212
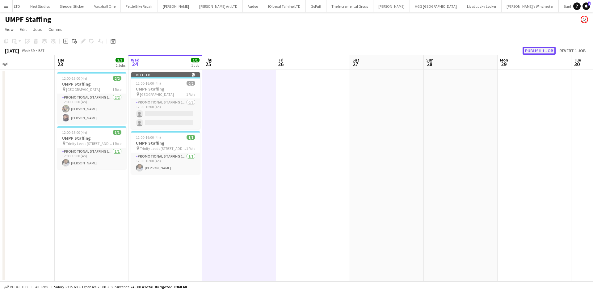
click at [527, 51] on button "Publish 1 job" at bounding box center [539, 51] width 33 height 8
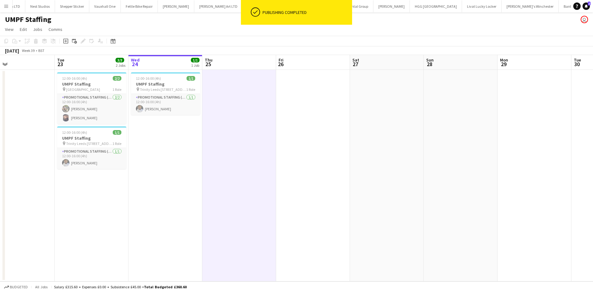
click at [1, 5] on button "Menu" at bounding box center [6, 6] width 12 height 12
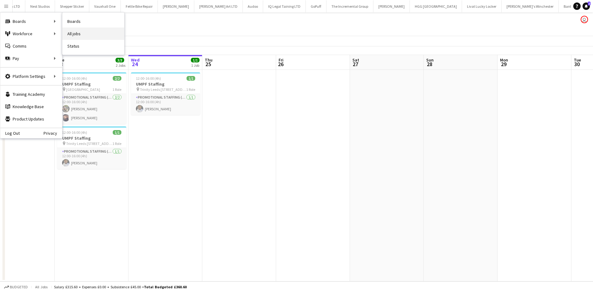
click at [90, 31] on link "All jobs" at bounding box center [93, 33] width 62 height 12
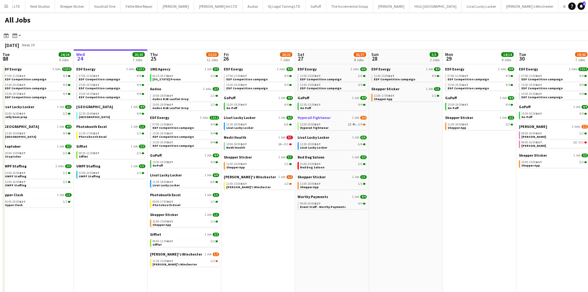
click at [310, 119] on span "HyperaX Fightwear" at bounding box center [314, 117] width 33 height 5
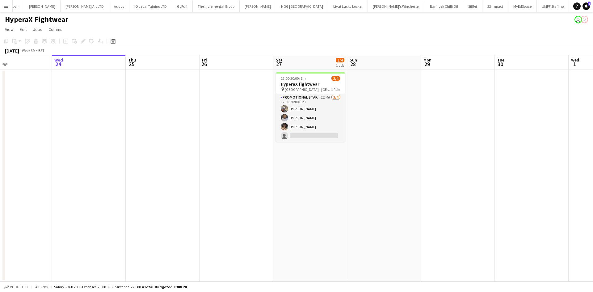
scroll to position [0, 170]
click at [314, 88] on span "[GEOGRAPHIC_DATA] - [GEOGRAPHIC_DATA]" at bounding box center [308, 89] width 46 height 5
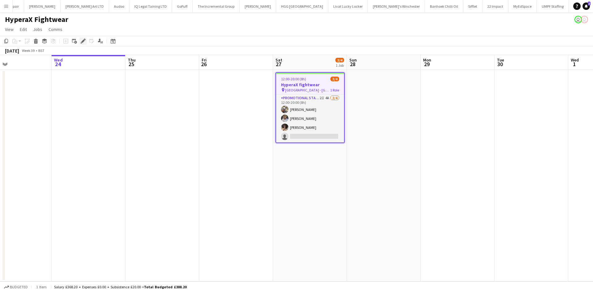
click at [81, 42] on icon "Edit" at bounding box center [83, 41] width 5 height 5
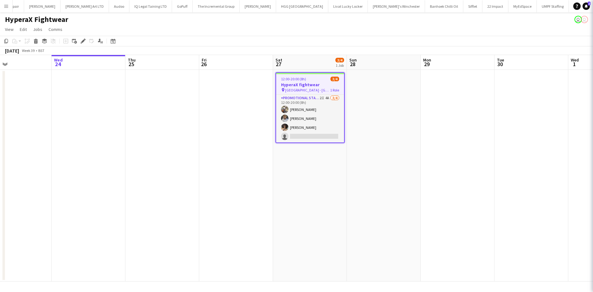
type input "**********"
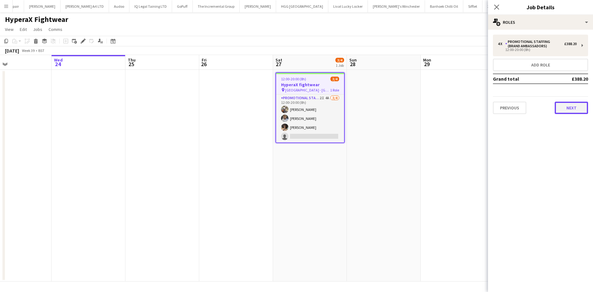
click at [575, 109] on button "Next" at bounding box center [571, 108] width 33 height 12
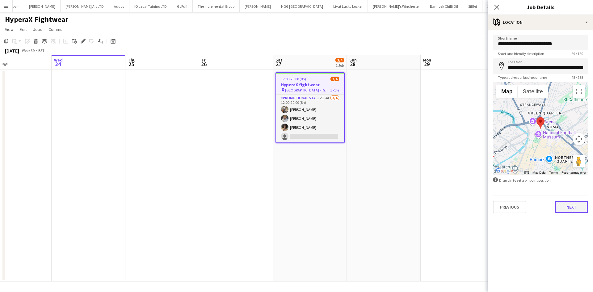
click at [576, 207] on button "Next" at bounding box center [571, 207] width 33 height 12
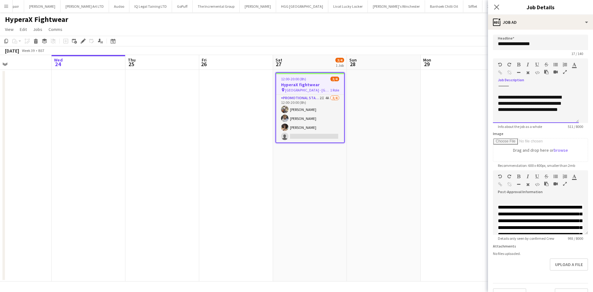
scroll to position [129, 0]
click at [497, 5] on icon "Close pop-in" at bounding box center [497, 7] width 6 height 6
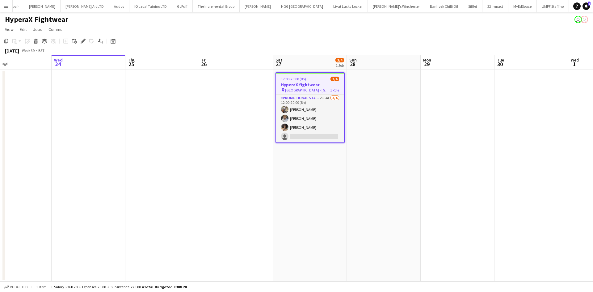
click at [10, 4] on button "Menu" at bounding box center [6, 6] width 12 height 12
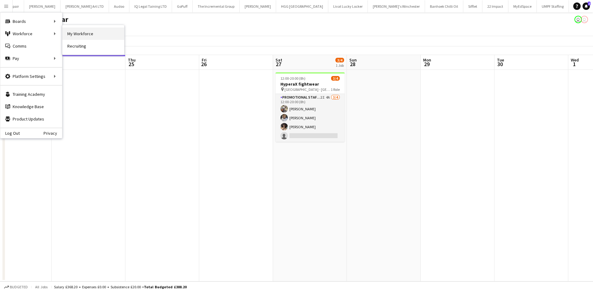
click at [77, 32] on link "My Workforce" at bounding box center [93, 33] width 62 height 12
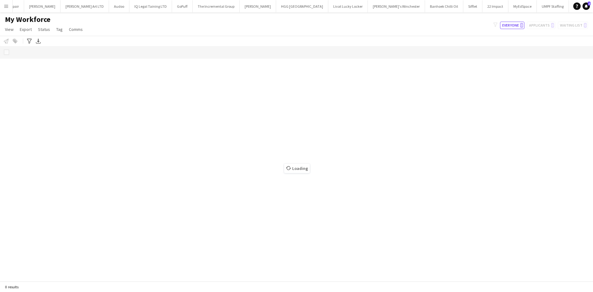
scroll to position [0, 1090]
click at [12, 5] on button "Menu" at bounding box center [6, 6] width 12 height 12
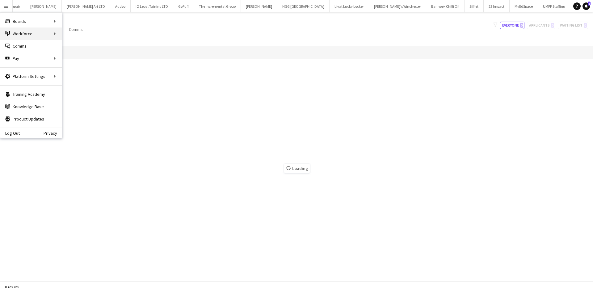
click at [42, 20] on div "Boards Boards" at bounding box center [31, 21] width 62 height 12
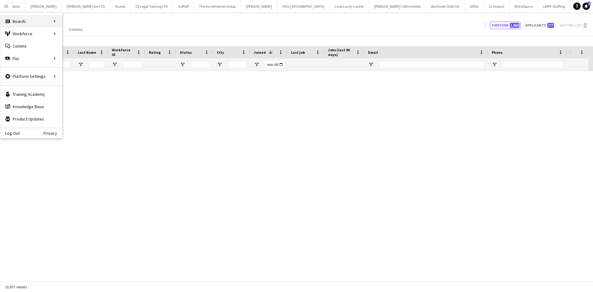
click at [48, 20] on div "Boards Boards" at bounding box center [31, 21] width 62 height 12
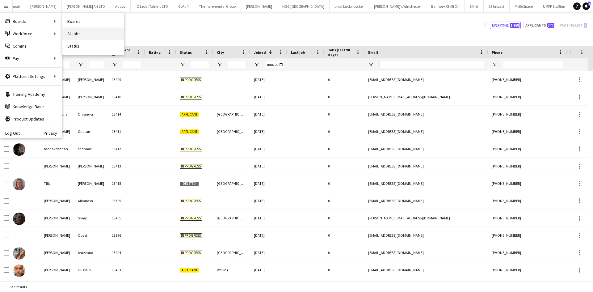
click at [79, 34] on link "All jobs" at bounding box center [93, 33] width 62 height 12
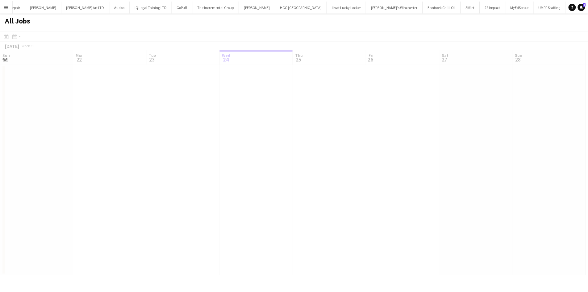
scroll to position [0, 148]
